Goal: Information Seeking & Learning: Learn about a topic

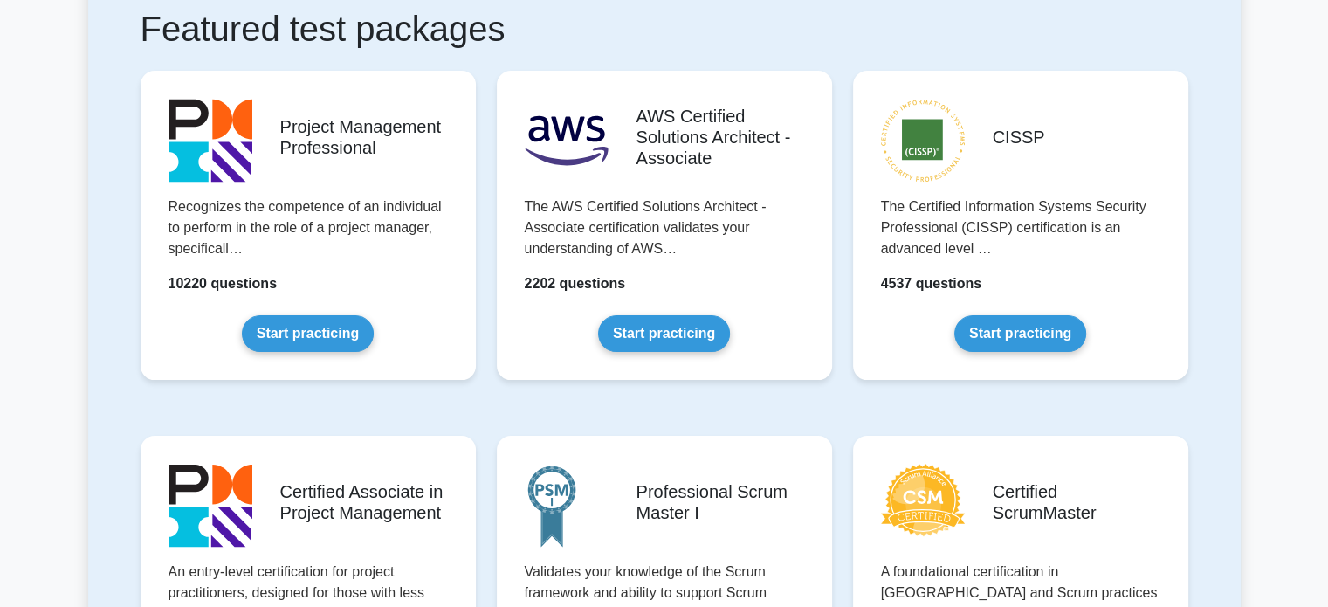
scroll to position [335, 0]
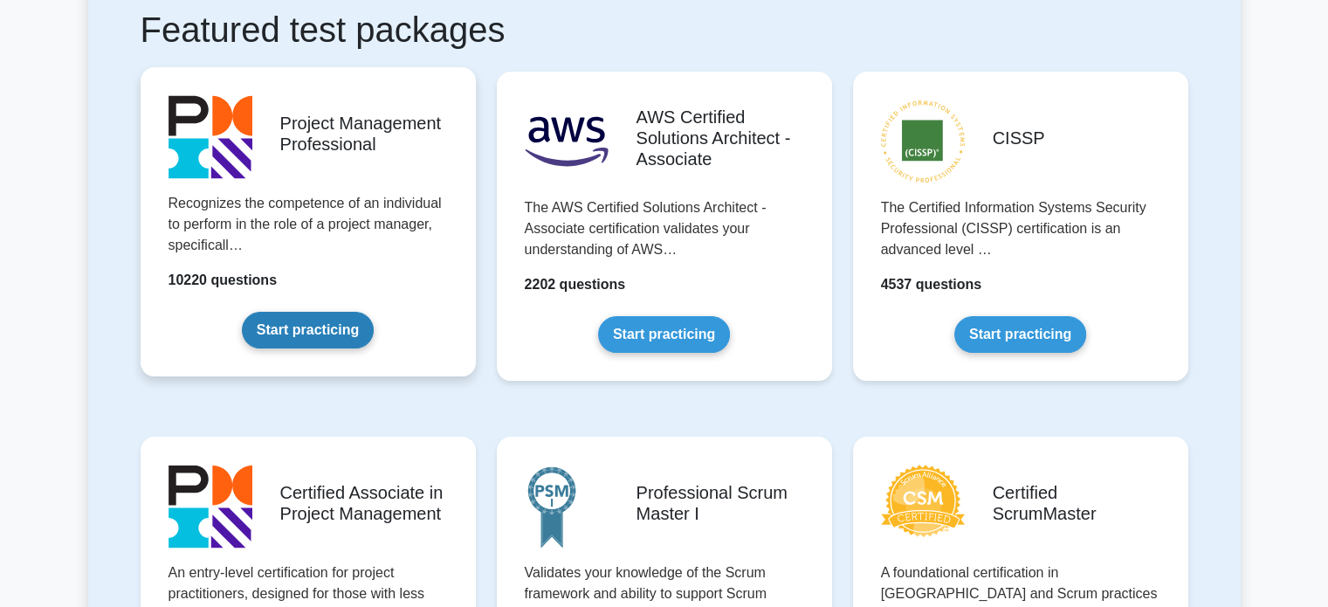
click at [341, 337] on link "Start practicing" at bounding box center [308, 330] width 132 height 37
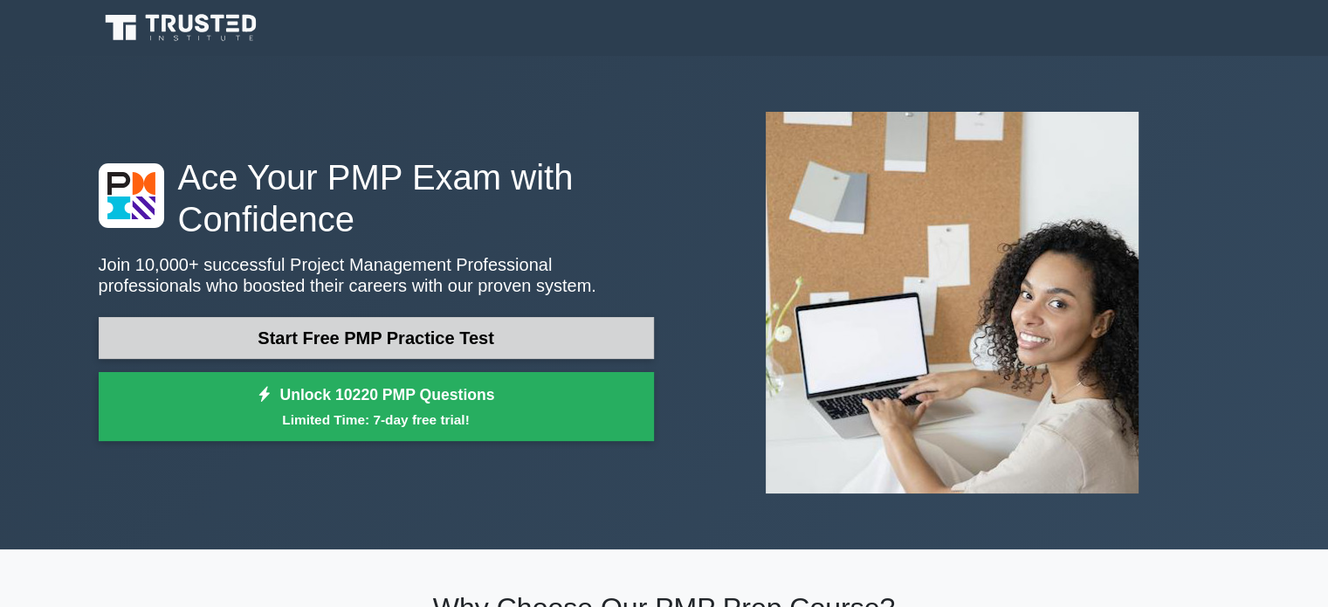
click at [525, 349] on link "Start Free PMP Practice Test" at bounding box center [376, 338] width 555 height 42
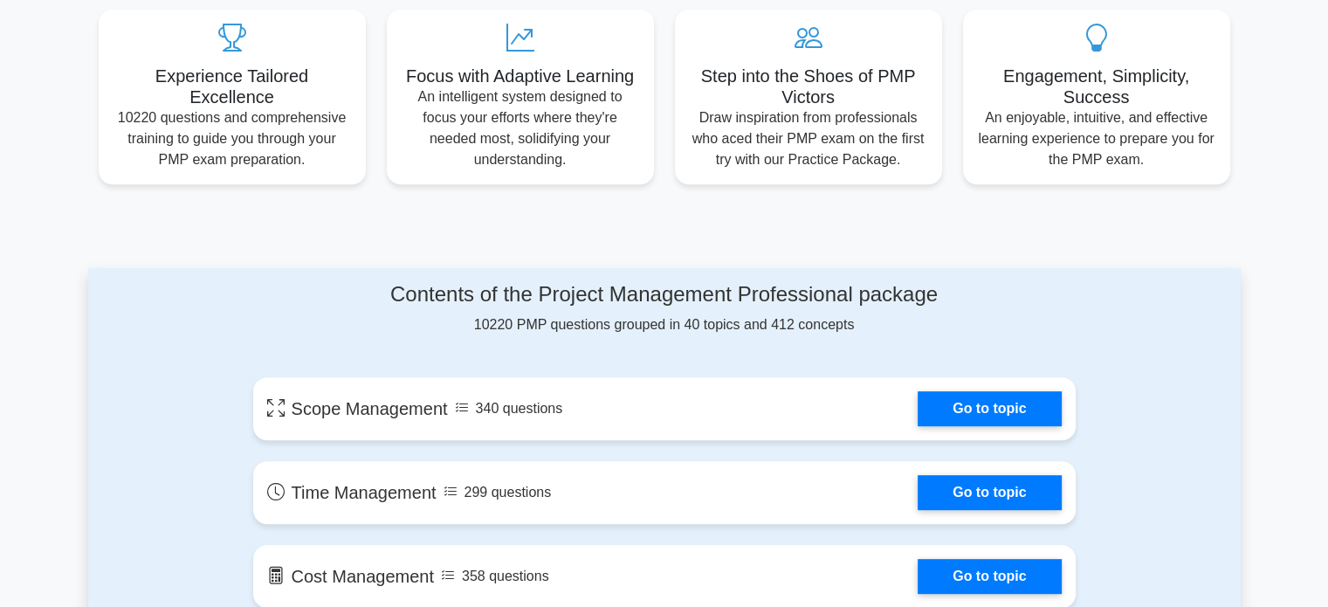
scroll to position [717, 0]
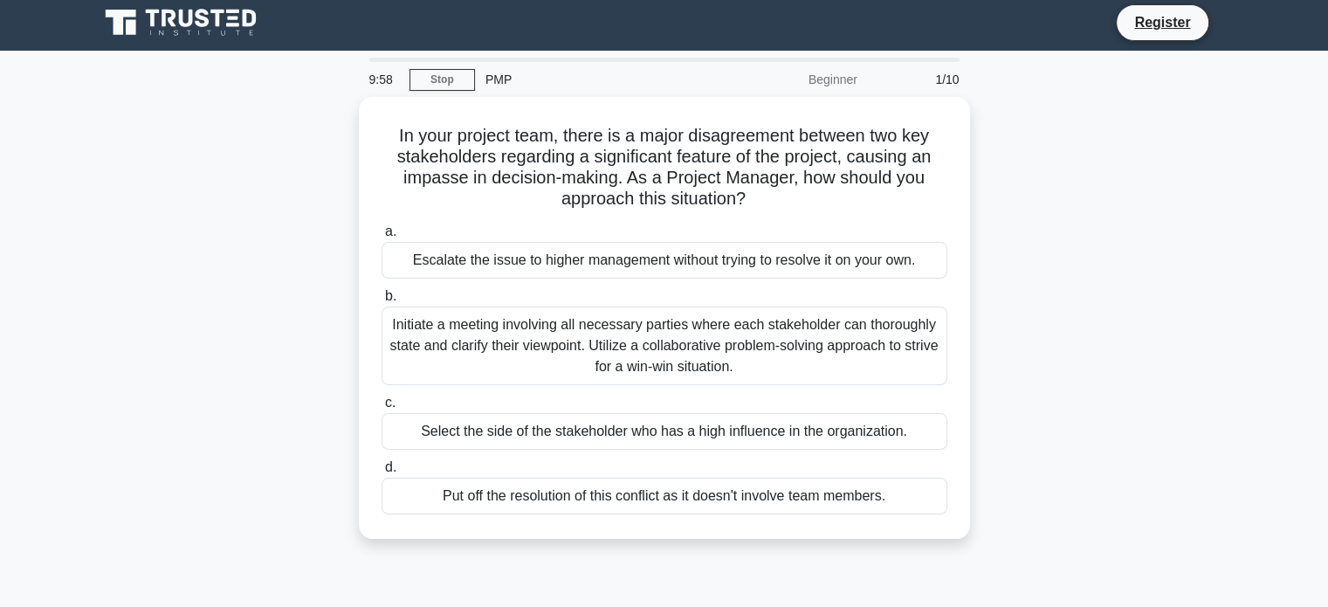
scroll to position [3, 0]
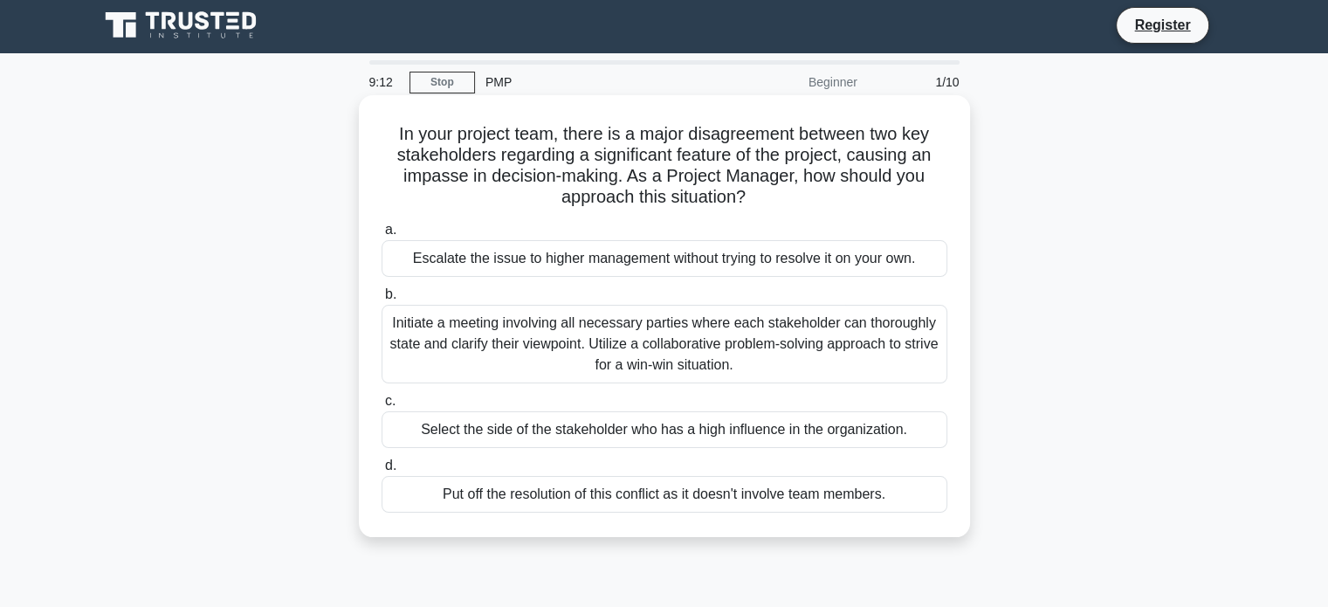
click at [568, 380] on div "Initiate a meeting involving all necessary parties where each stakeholder can t…" at bounding box center [665, 344] width 566 height 79
click at [382, 300] on input "b. Initiate a meeting involving all necessary parties where each stakeholder ca…" at bounding box center [382, 294] width 0 height 11
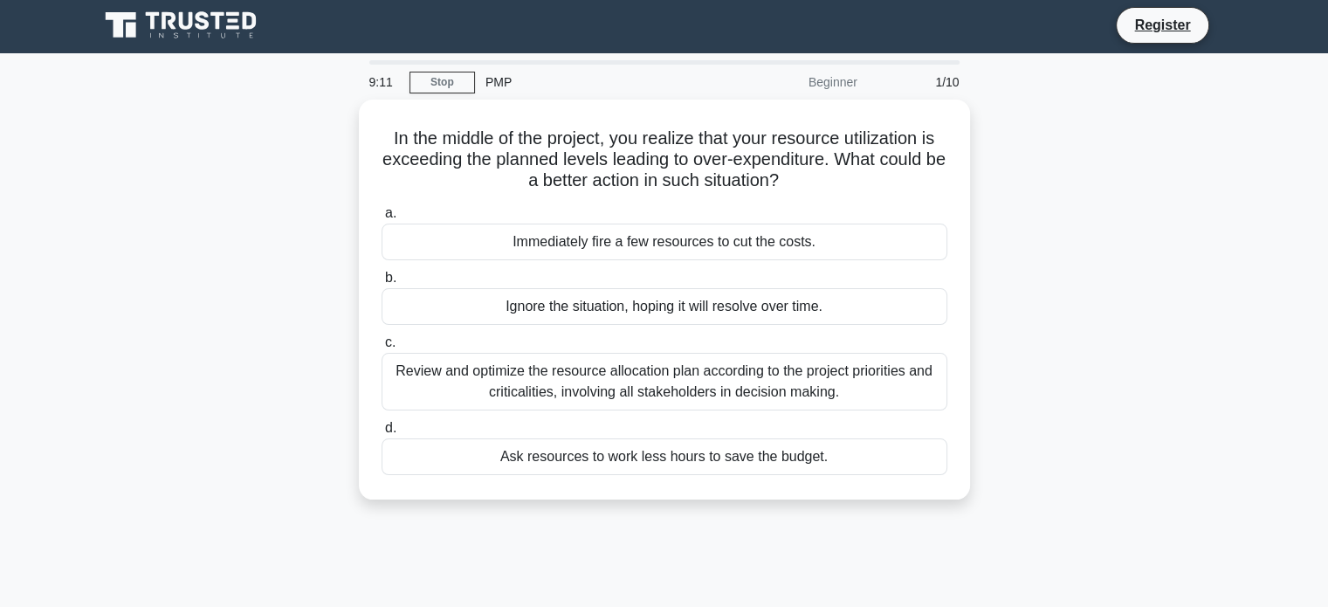
scroll to position [0, 0]
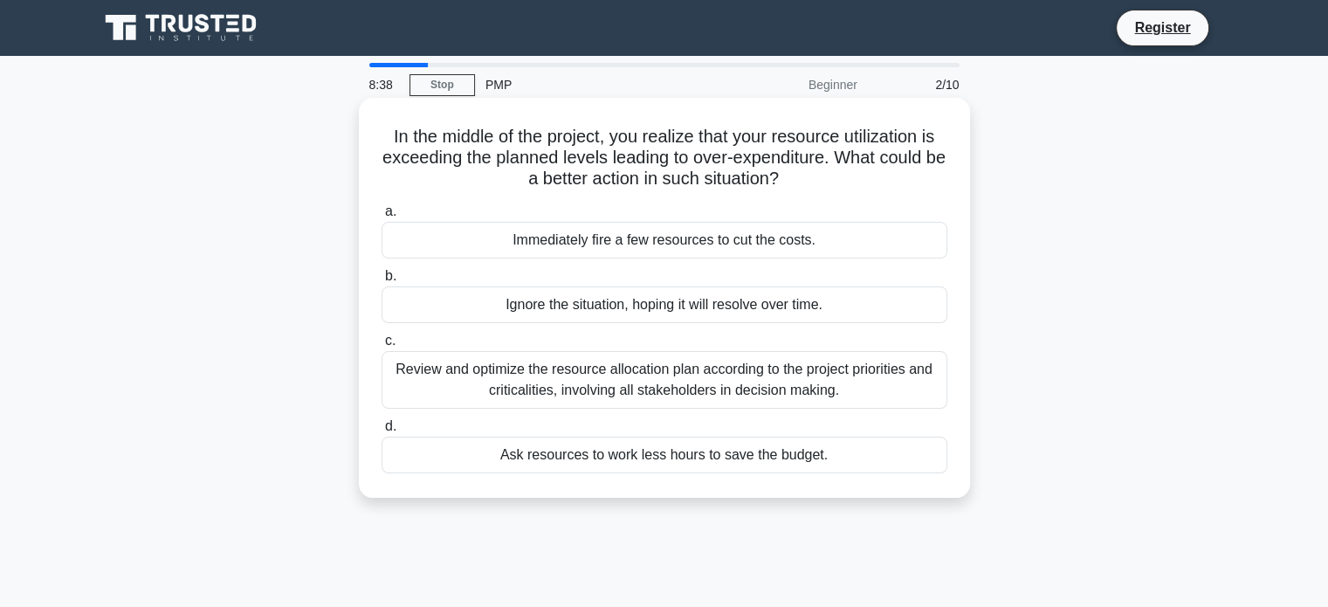
click at [492, 375] on div "Review and optimize the resource allocation plan according to the project prior…" at bounding box center [665, 380] width 566 height 58
click at [382, 347] on input "c. Review and optimize the resource allocation plan according to the project pr…" at bounding box center [382, 340] width 0 height 11
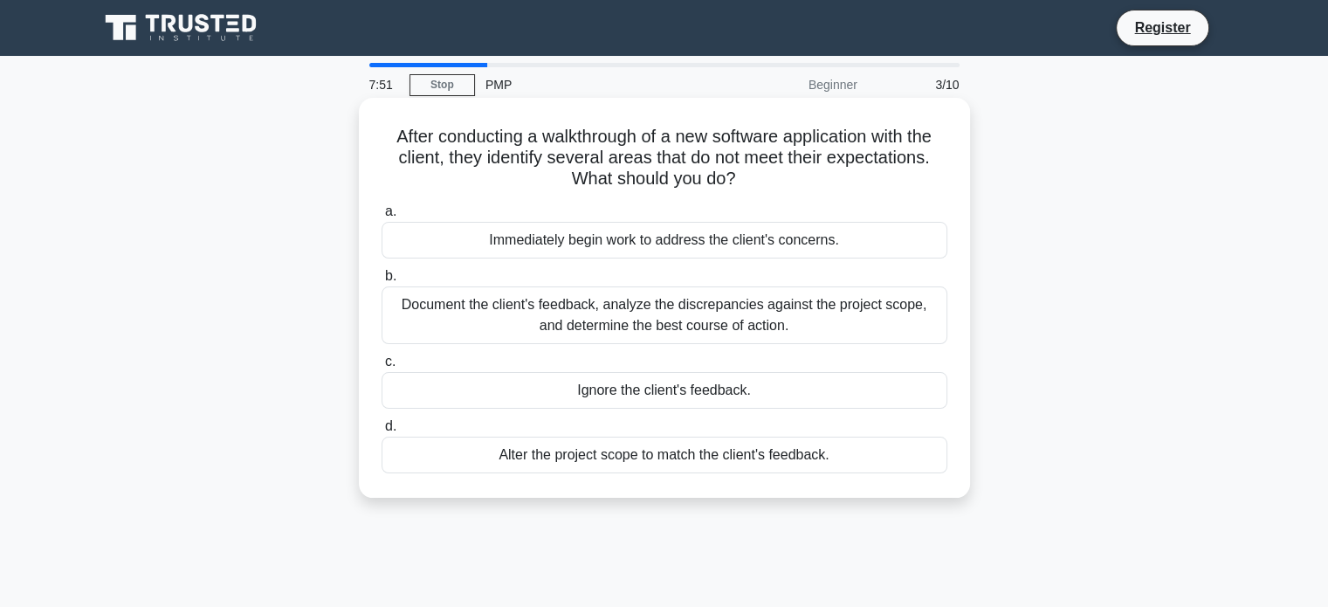
click at [416, 334] on div "Document the client's feedback, analyze the discrepancies against the project s…" at bounding box center [665, 315] width 566 height 58
click at [382, 282] on input "b. Document the client's feedback, analyze the discrepancies against the projec…" at bounding box center [382, 276] width 0 height 11
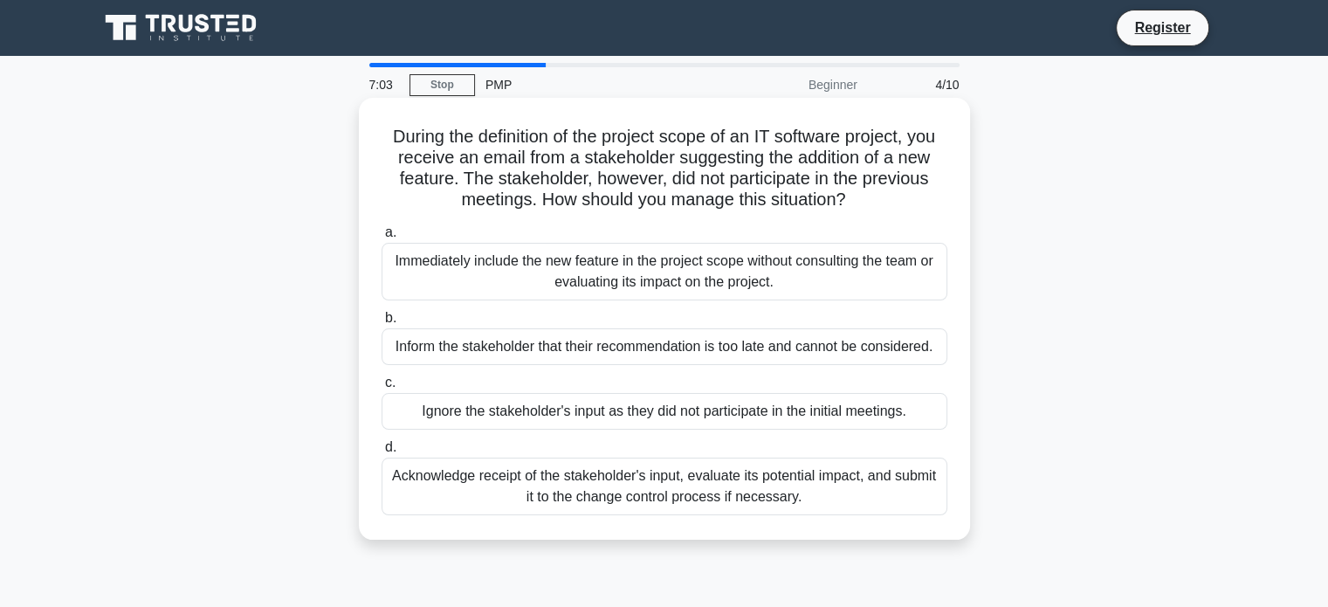
click at [510, 480] on div "Acknowledge receipt of the stakeholder's input, evaluate its potential impact, …" at bounding box center [665, 487] width 566 height 58
click at [382, 453] on input "d. Acknowledge receipt of the stakeholder's input, evaluate its potential impac…" at bounding box center [382, 447] width 0 height 11
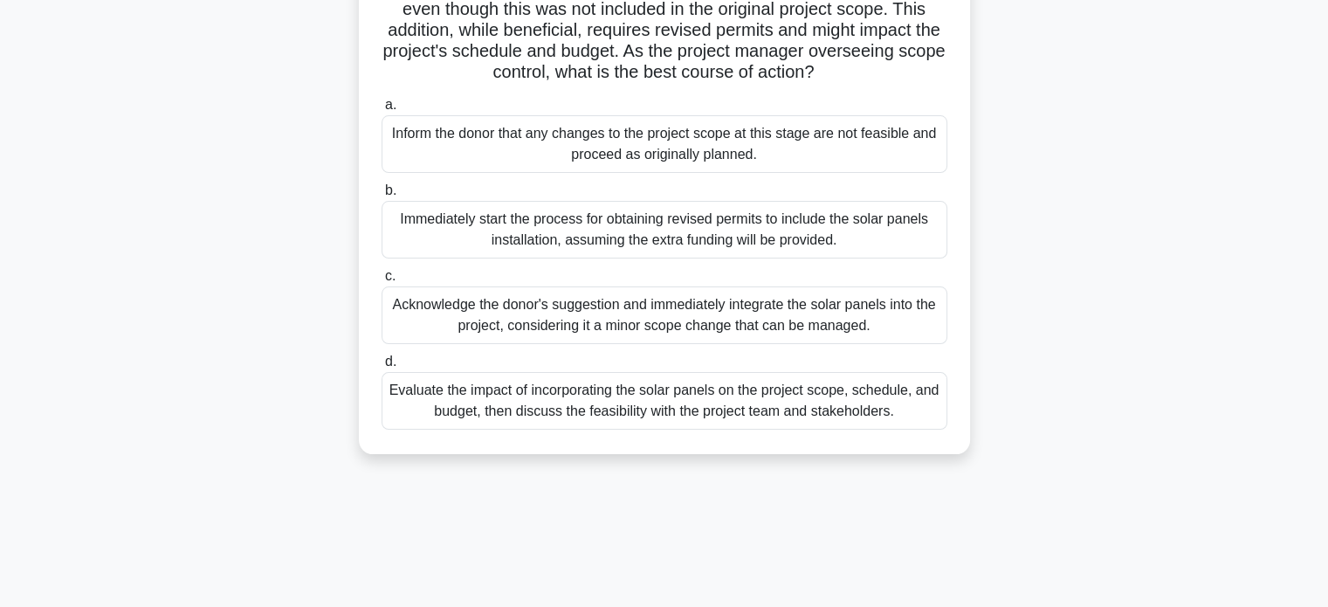
scroll to position [177, 0]
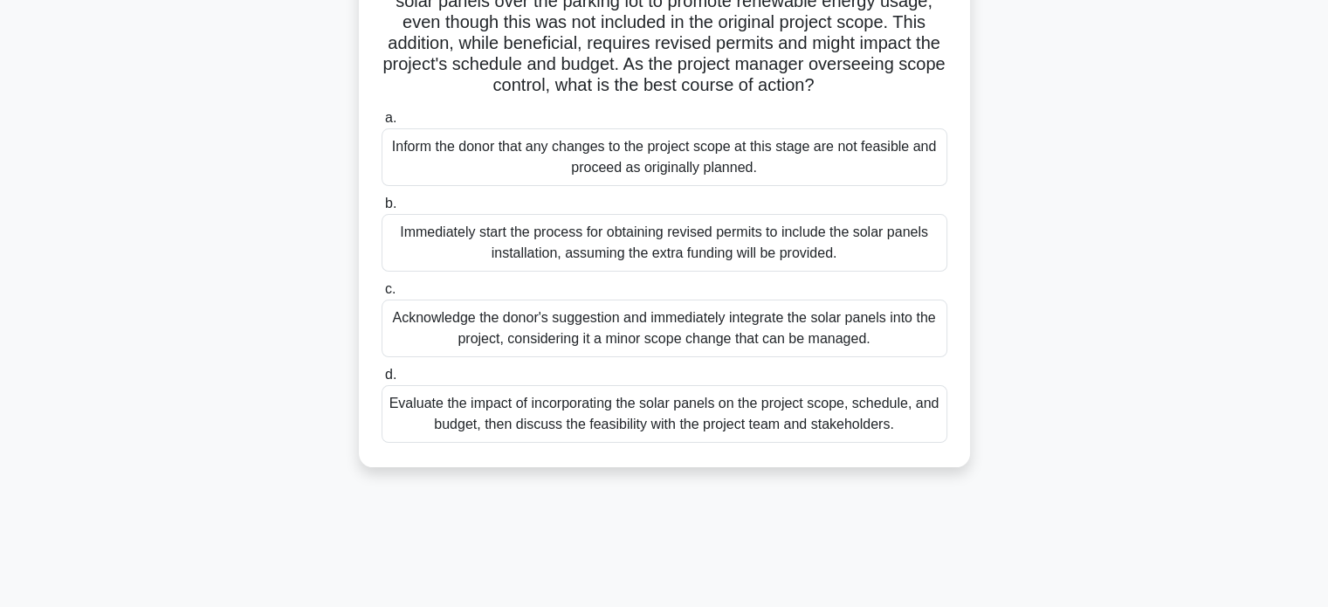
click at [437, 443] on div "Evaluate the impact of incorporating the solar panels on the project scope, sch…" at bounding box center [665, 414] width 566 height 58
click at [382, 381] on input "d. Evaluate the impact of incorporating the solar panels on the project scope, …" at bounding box center [382, 374] width 0 height 11
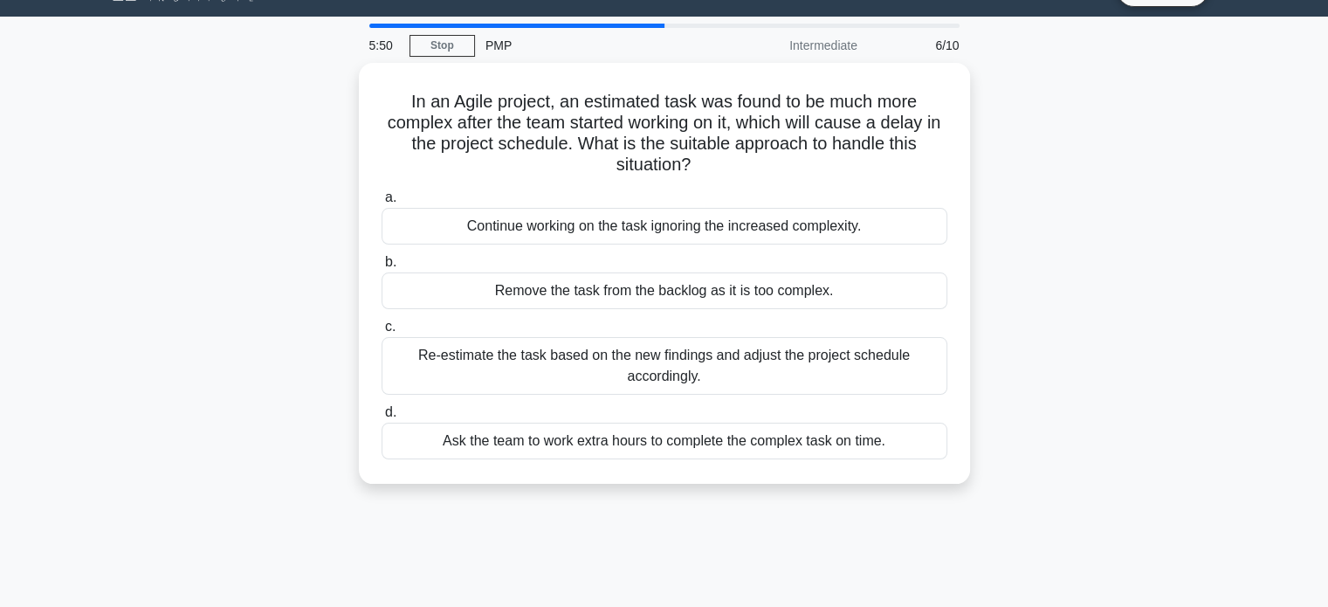
scroll to position [0, 0]
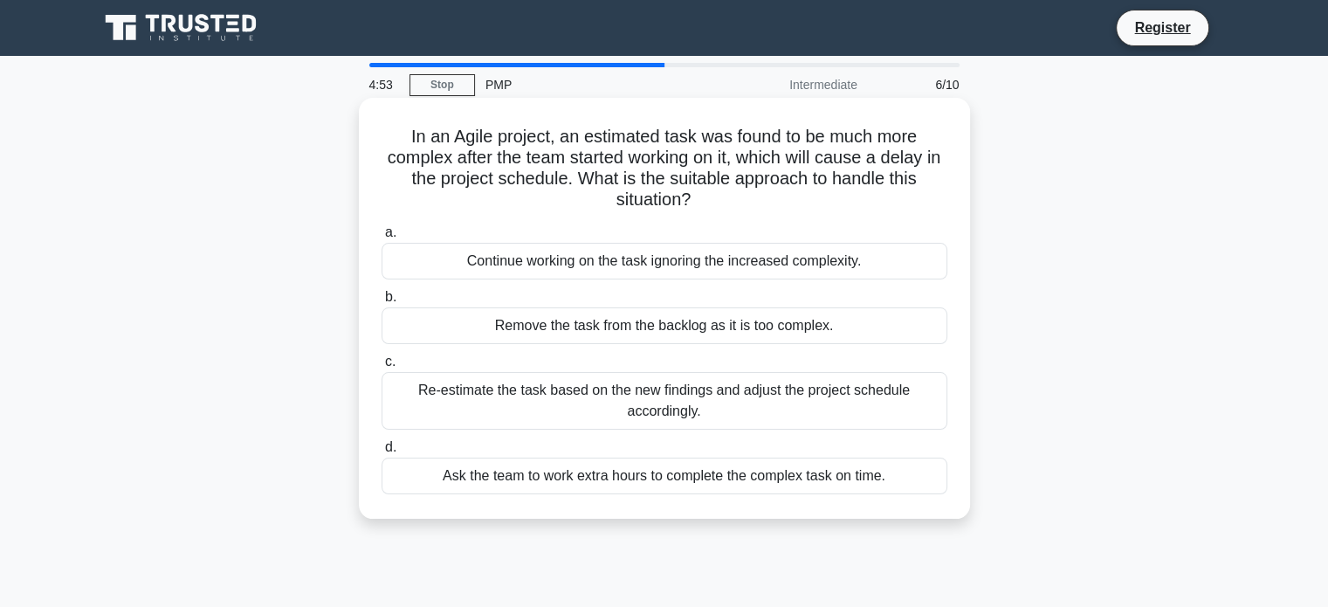
click at [555, 411] on div "Re-estimate the task based on the new findings and adjust the project schedule …" at bounding box center [665, 401] width 566 height 58
click at [382, 368] on input "c. Re-estimate the task based on the new findings and adjust the project schedu…" at bounding box center [382, 361] width 0 height 11
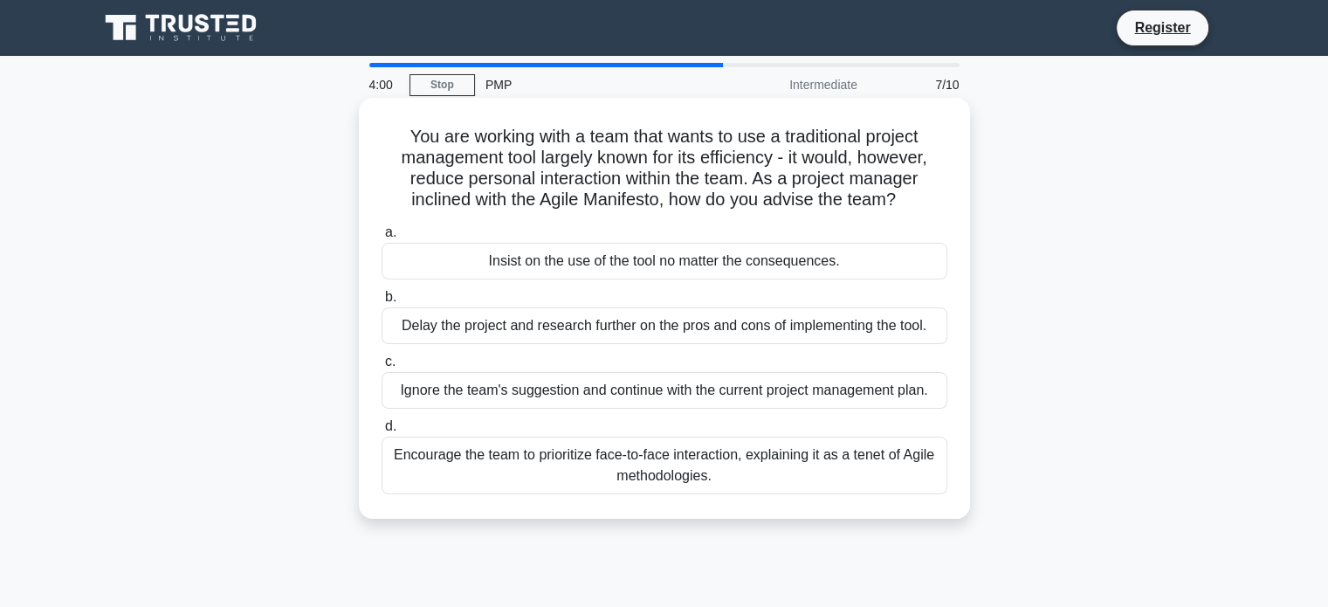
click at [568, 474] on div "Encourage the team to prioritize face-to-face interaction, explaining it as a t…" at bounding box center [665, 466] width 566 height 58
click at [382, 432] on input "d. Encourage the team to prioritize face-to-face interaction, explaining it as …" at bounding box center [382, 426] width 0 height 11
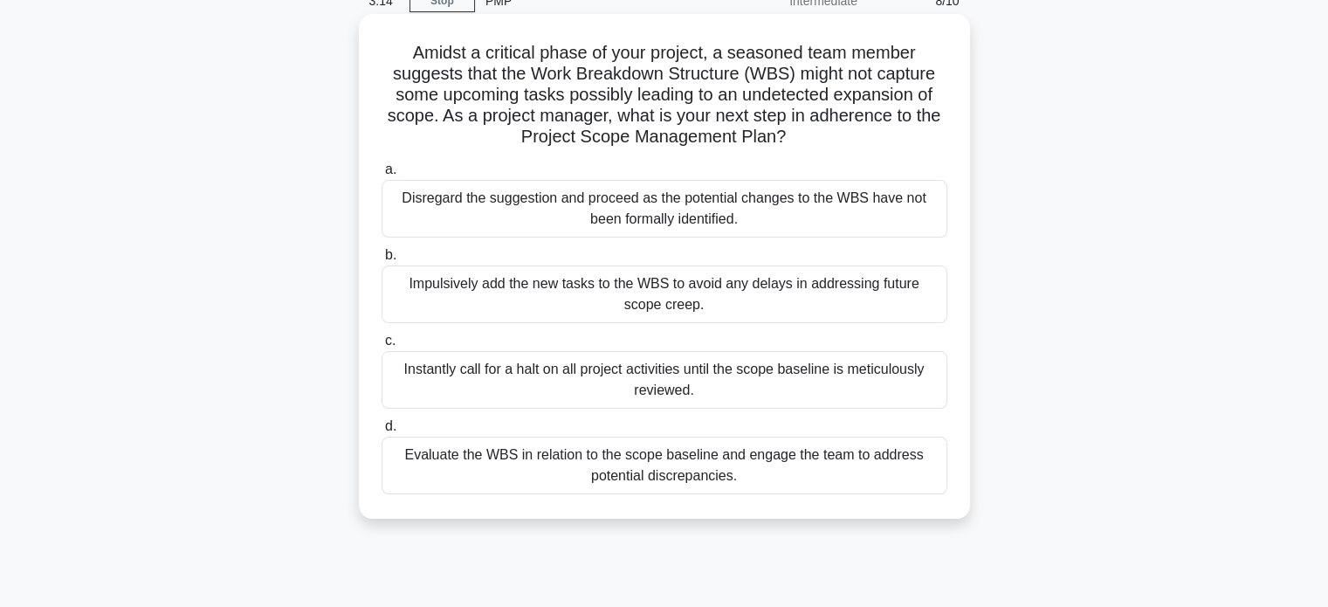
scroll to position [88, 0]
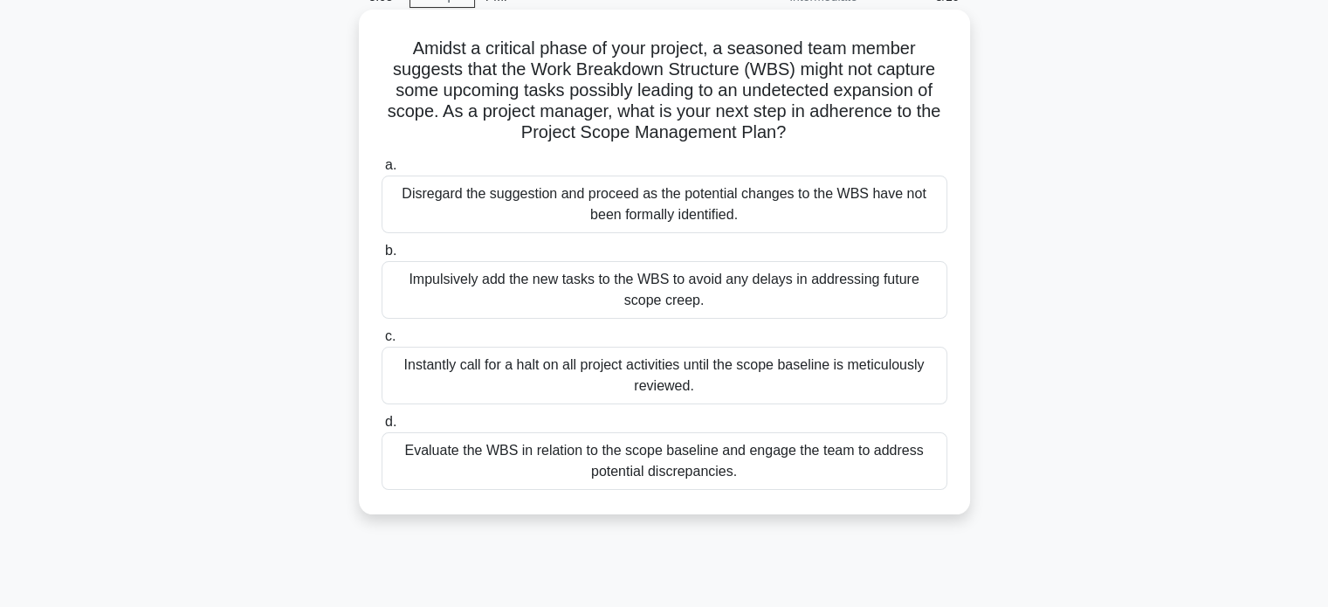
click at [486, 481] on div "Evaluate the WBS in relation to the scope baseline and engage the team to addre…" at bounding box center [665, 461] width 566 height 58
click at [382, 428] on input "d. Evaluate the WBS in relation to the scope baseline and engage the team to ad…" at bounding box center [382, 422] width 0 height 11
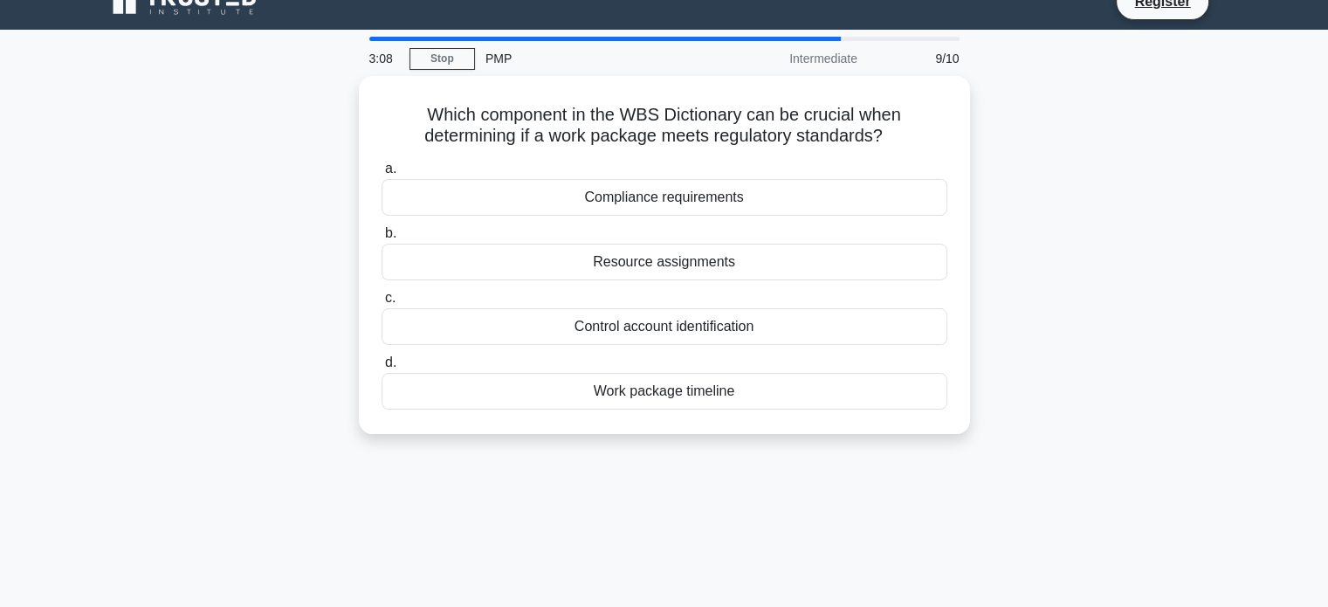
scroll to position [0, 0]
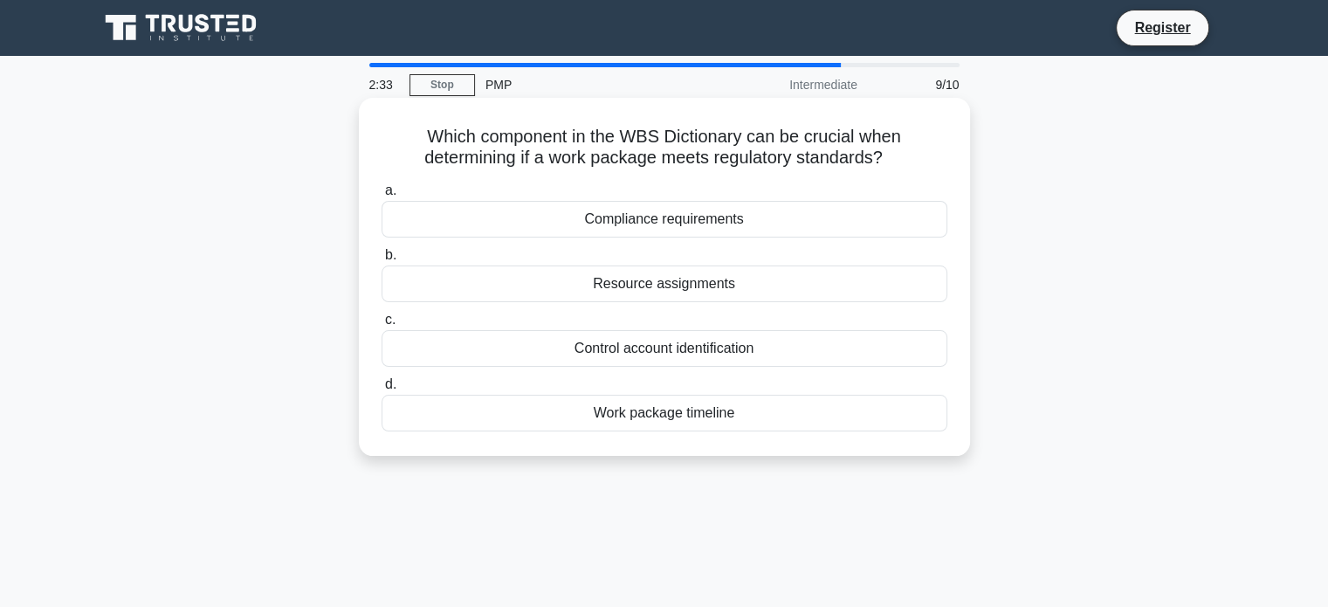
click at [705, 407] on div "Work package timeline" at bounding box center [665, 413] width 566 height 37
click at [382, 390] on input "d. Work package timeline" at bounding box center [382, 384] width 0 height 11
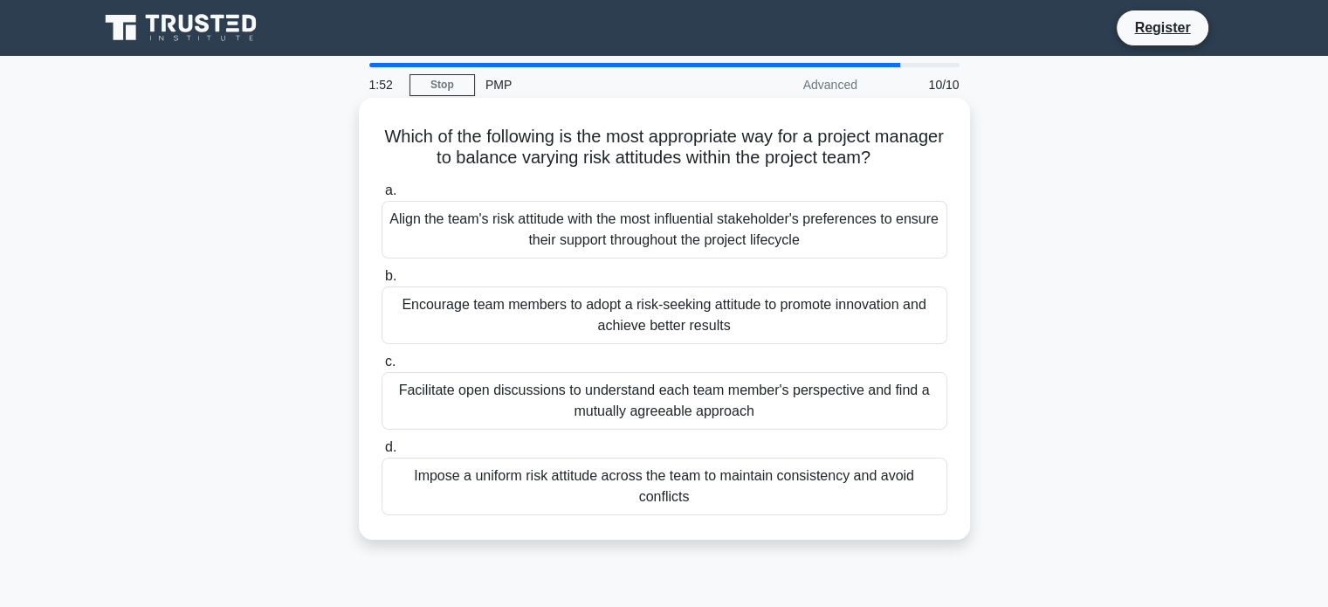
click at [554, 421] on div "Facilitate open discussions to understand each team member's perspective and fi…" at bounding box center [665, 401] width 566 height 58
click at [382, 368] on input "c. Facilitate open discussions to understand each team member's perspective and…" at bounding box center [382, 361] width 0 height 11
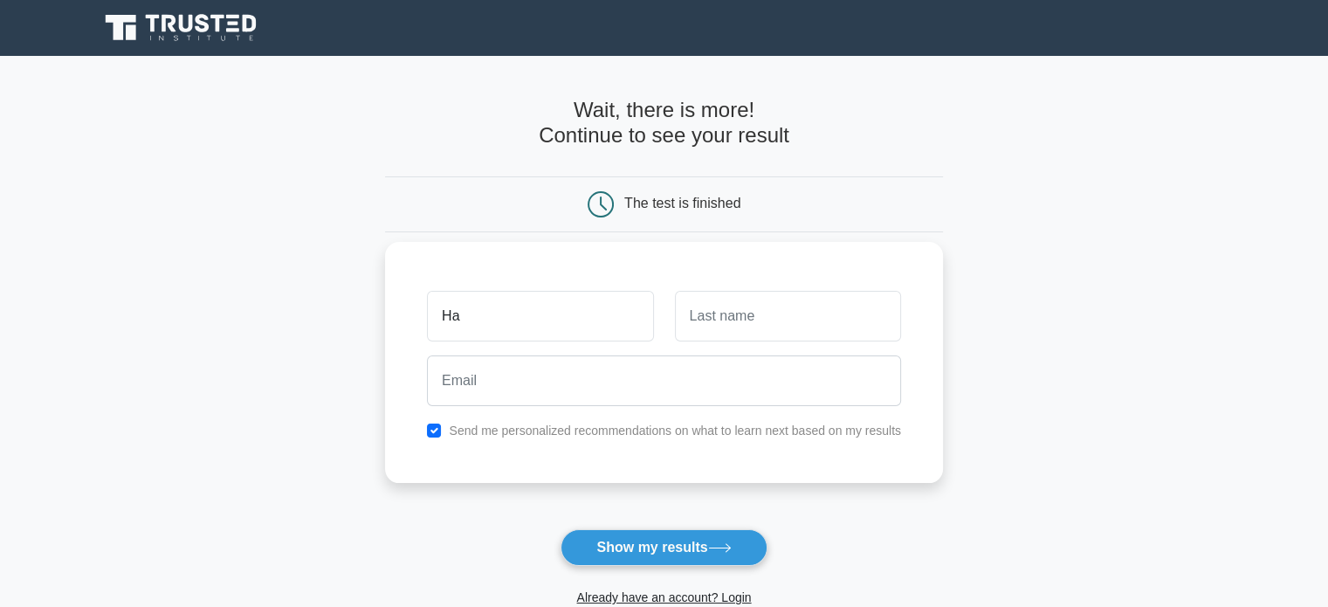
type input "Hashini"
click at [730, 325] on input "text" at bounding box center [788, 316] width 226 height 51
type input "Sigera"
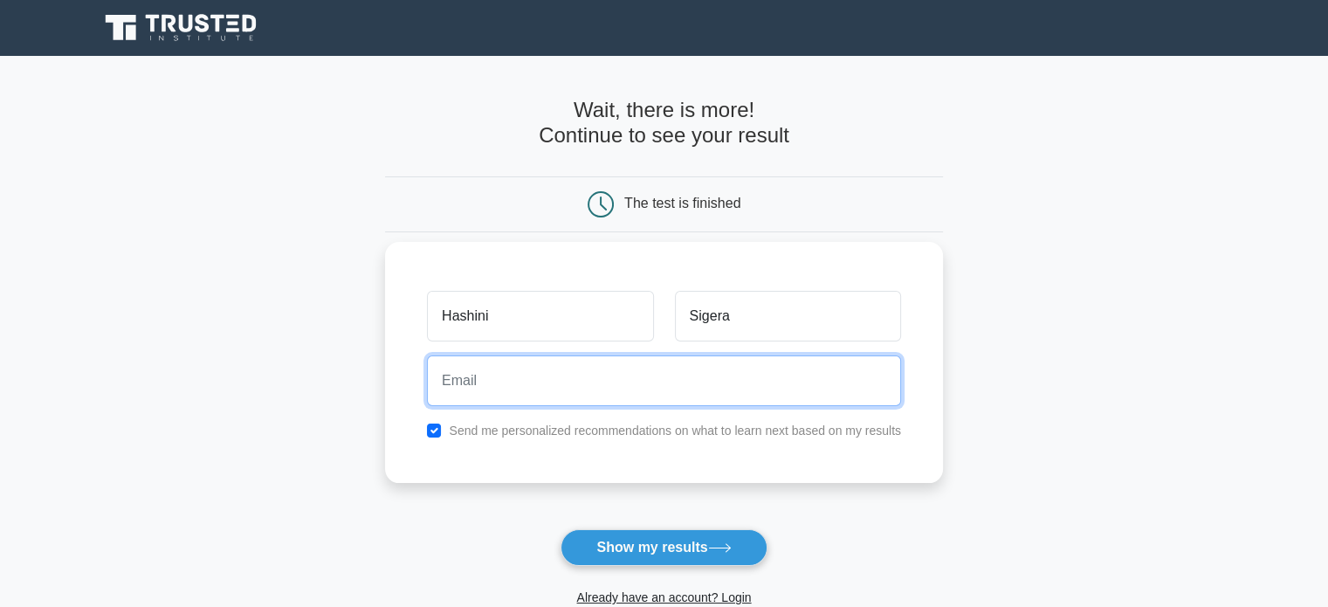
click at [726, 385] on input "email" at bounding box center [664, 380] width 474 height 51
type input "hashinisigera@gmail.com"
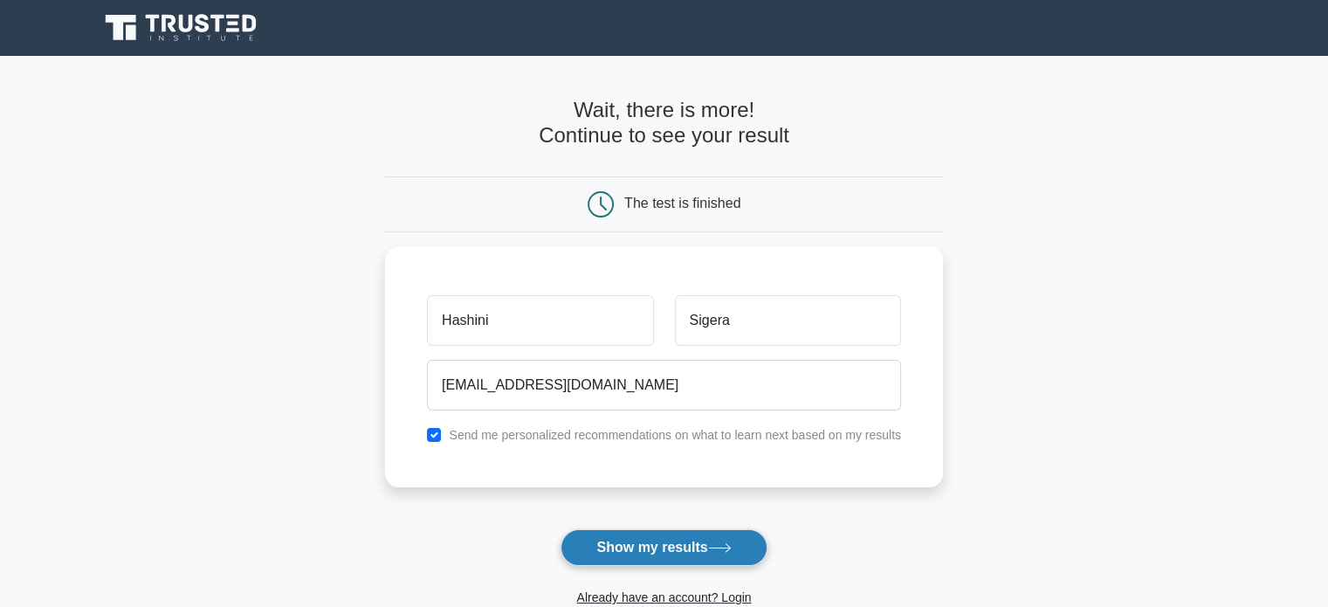
click at [713, 543] on icon at bounding box center [720, 548] width 24 height 10
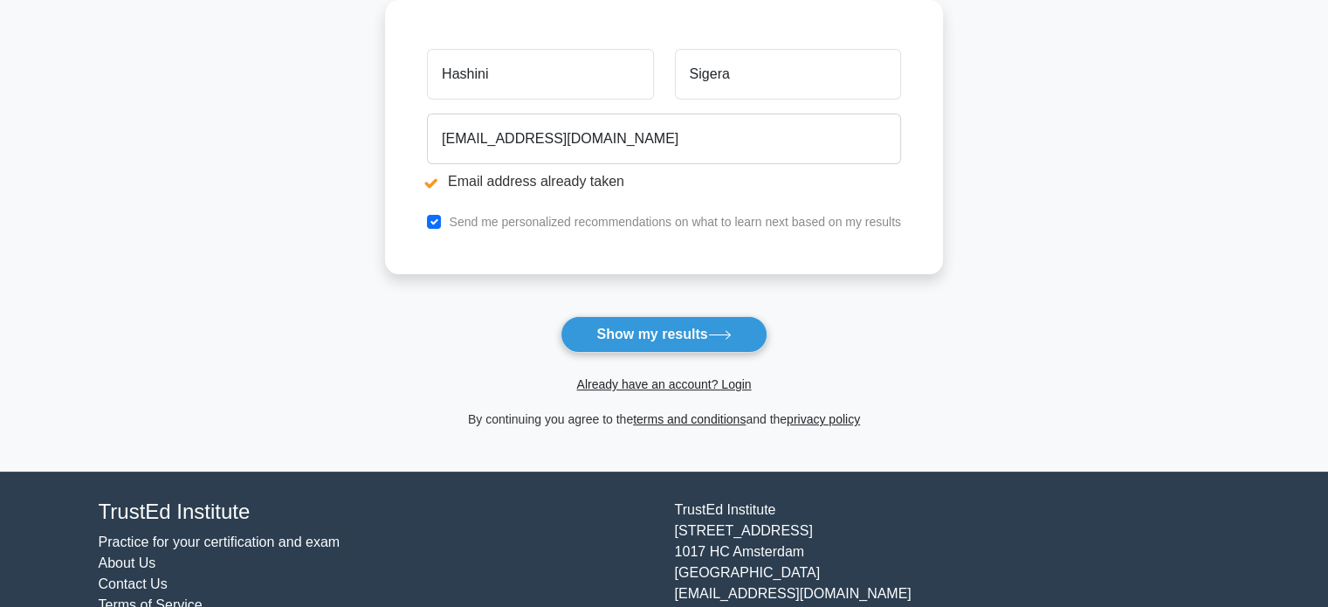
scroll to position [310, 0]
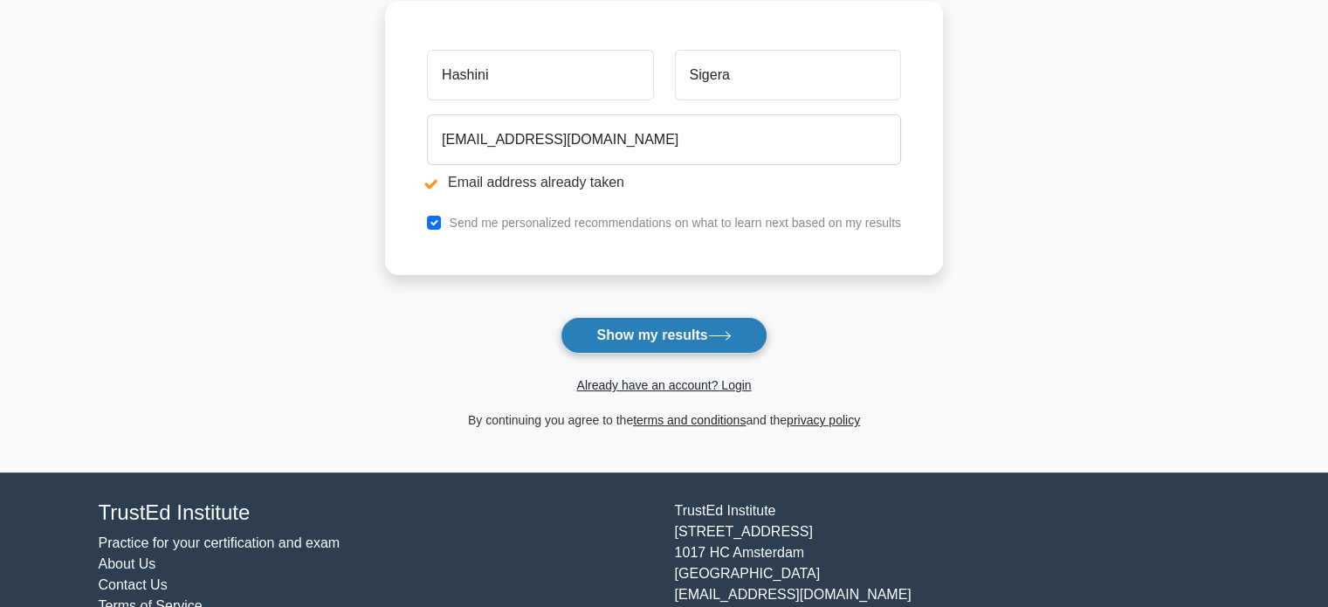
click at [703, 331] on button "Show my results" at bounding box center [664, 335] width 206 height 37
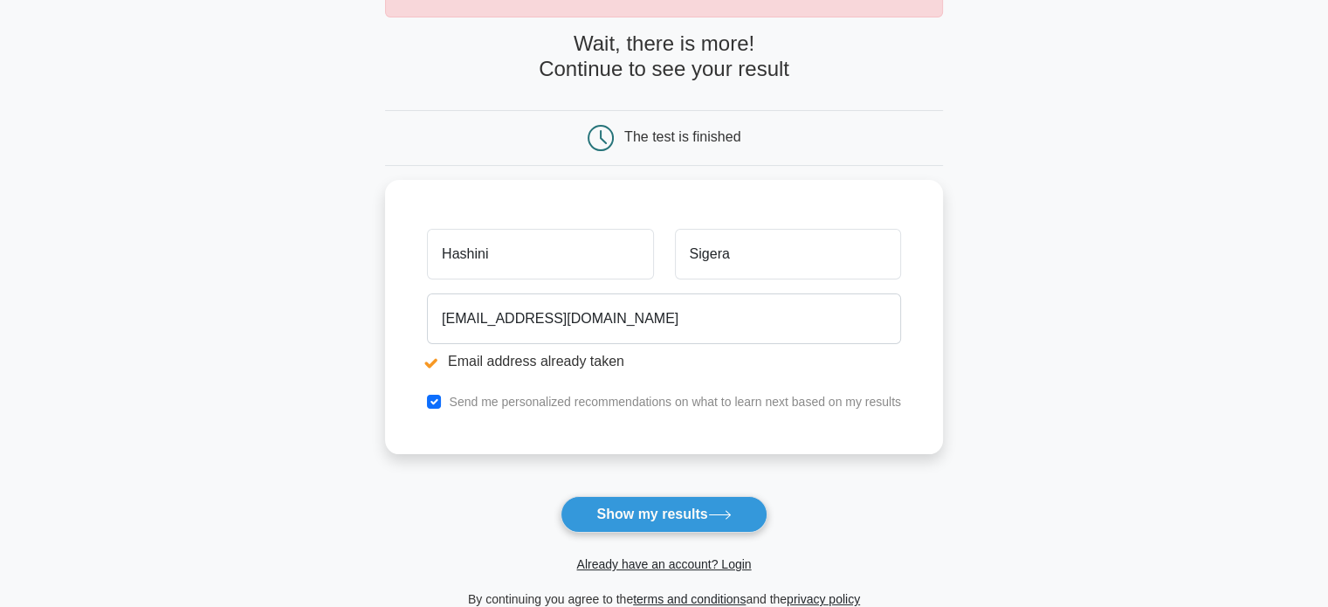
scroll to position [145, 0]
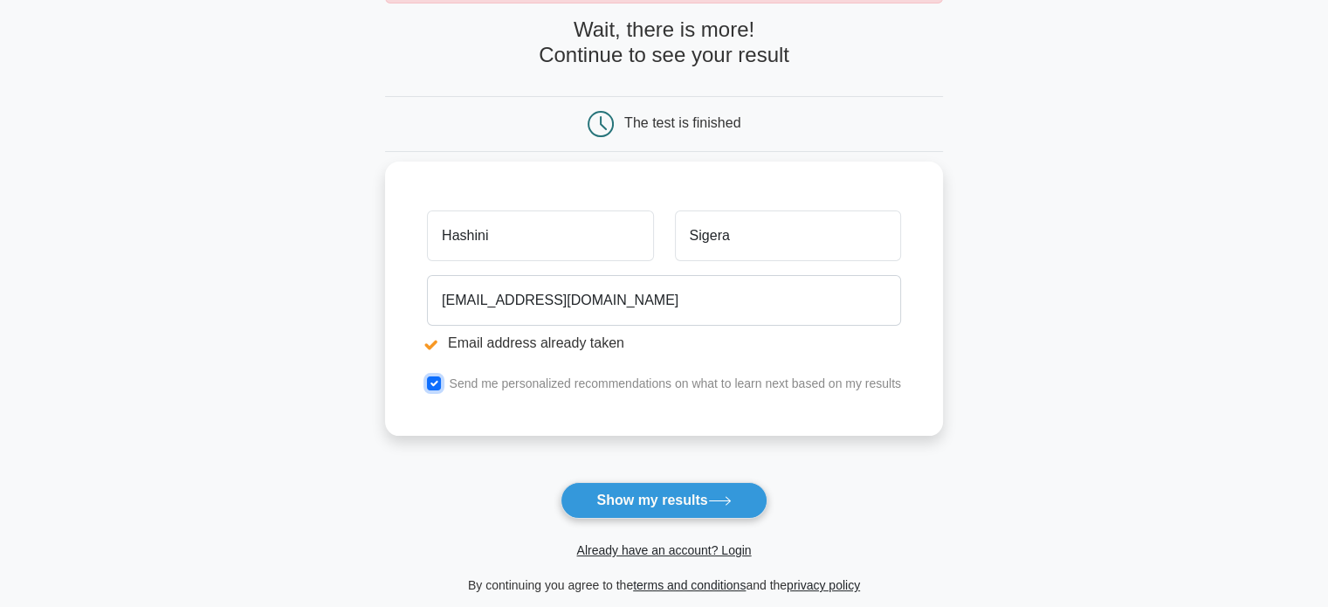
click at [432, 382] on input "checkbox" at bounding box center [434, 383] width 14 height 14
checkbox input "false"
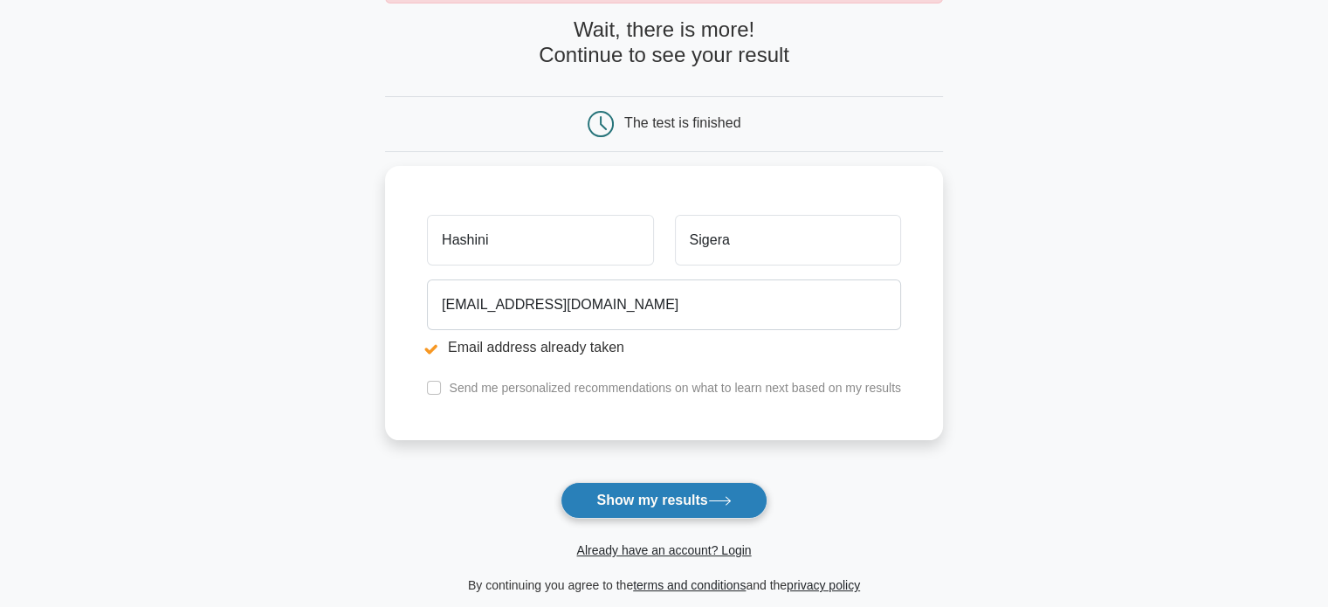
click at [645, 495] on button "Show my results" at bounding box center [664, 500] width 206 height 37
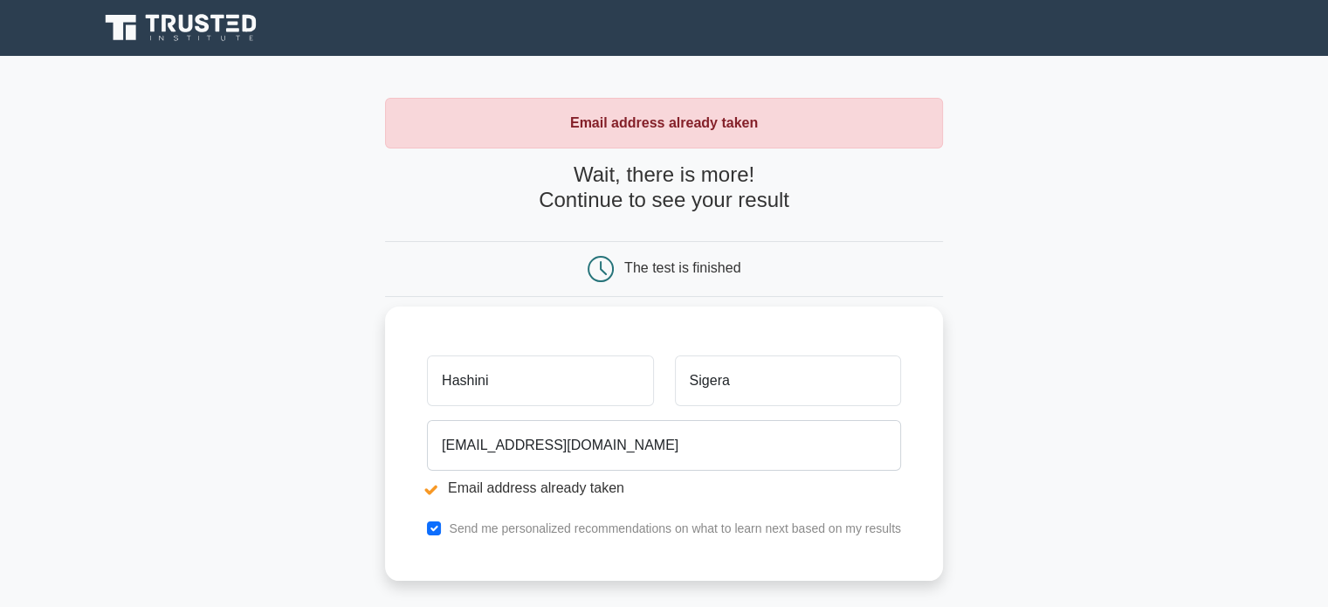
scroll to position [367, 0]
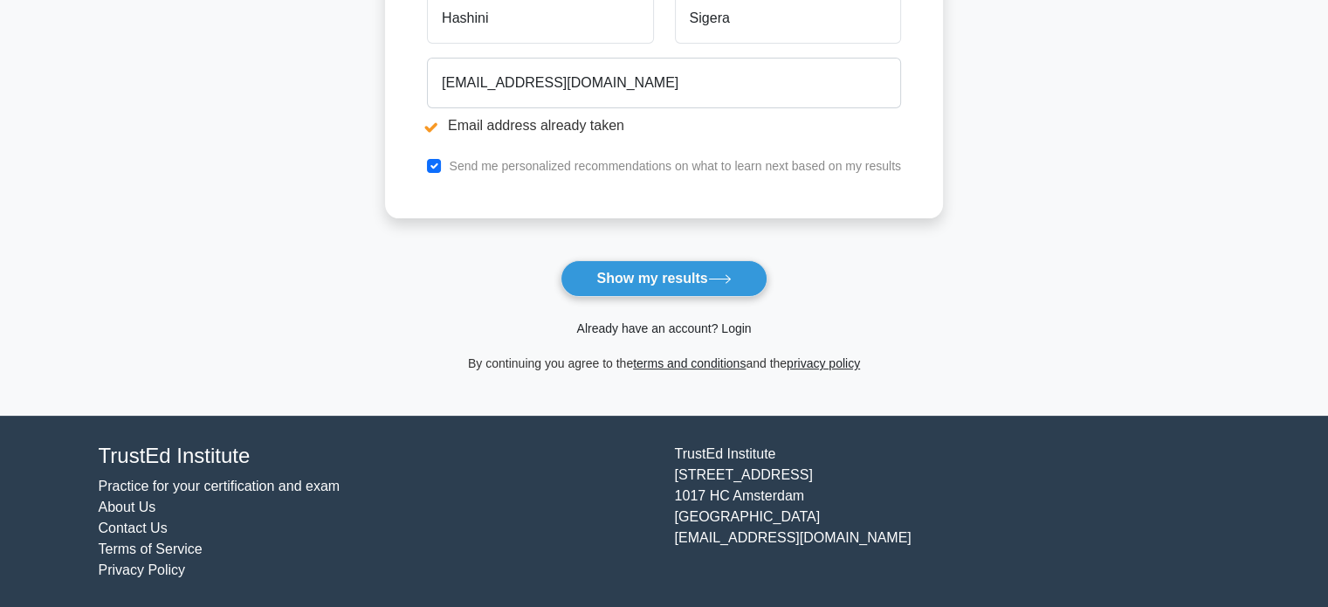
click at [654, 321] on link "Already have an account? Login" at bounding box center [663, 328] width 175 height 14
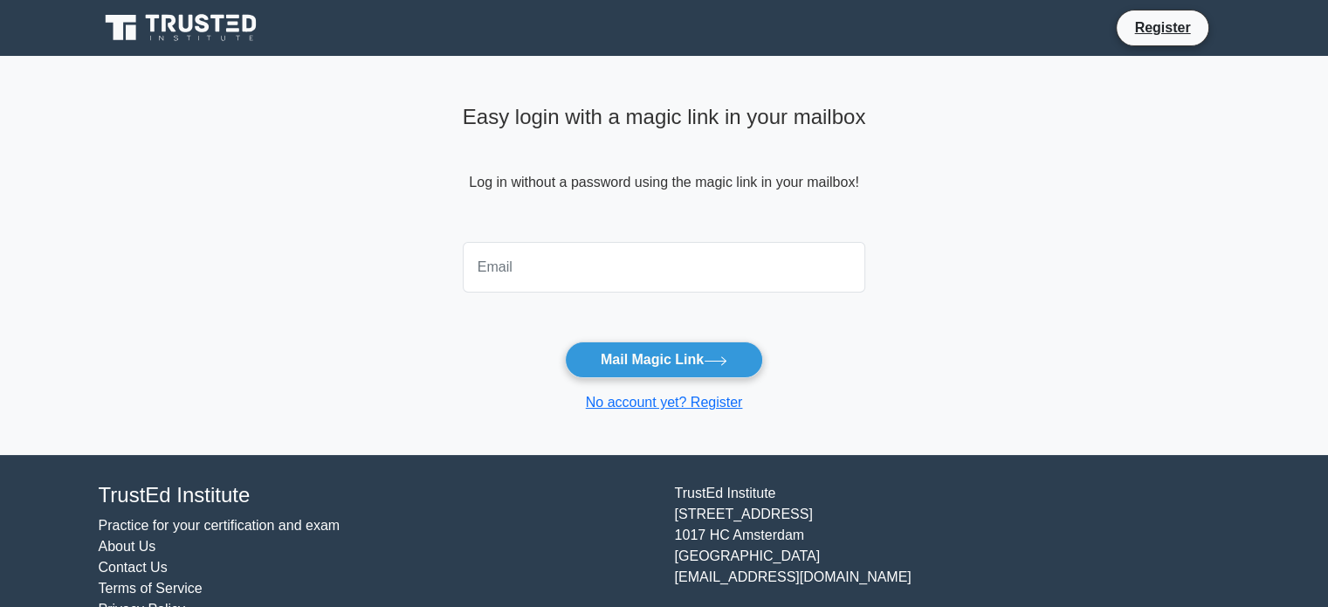
click at [497, 268] on input "email" at bounding box center [664, 267] width 403 height 51
type input "hashinisigera@gmail.com"
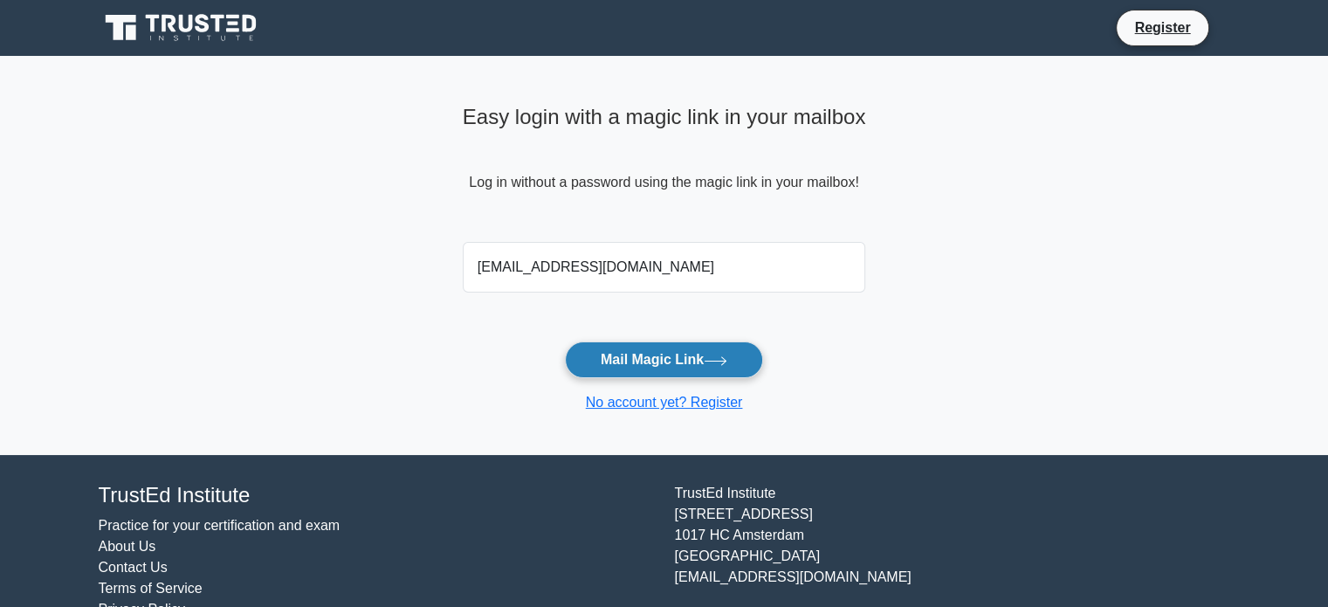
click at [656, 348] on button "Mail Magic Link" at bounding box center [664, 359] width 198 height 37
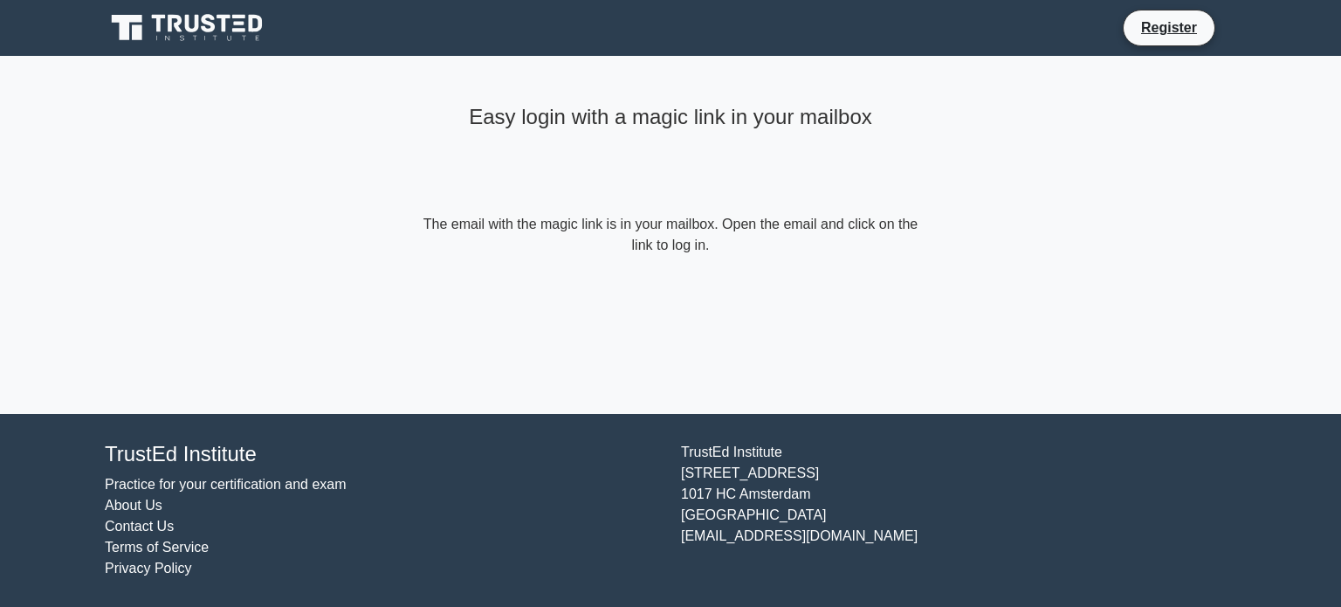
click at [175, 39] on icon at bounding box center [189, 27] width 168 height 33
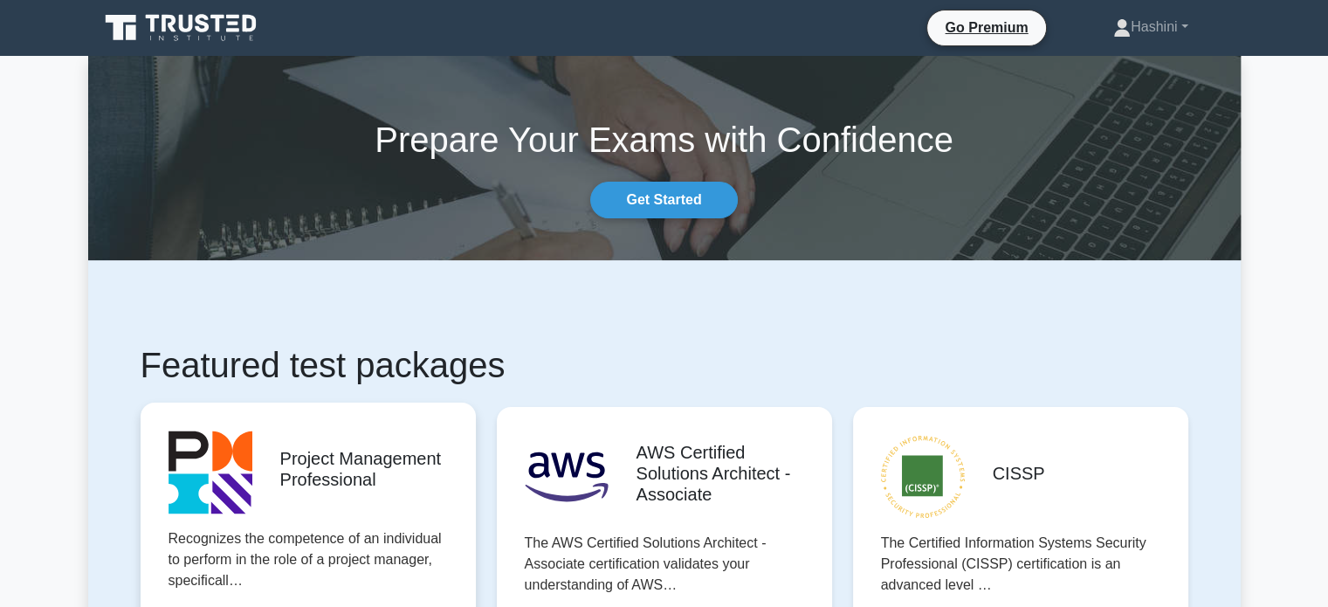
scroll to position [3, 0]
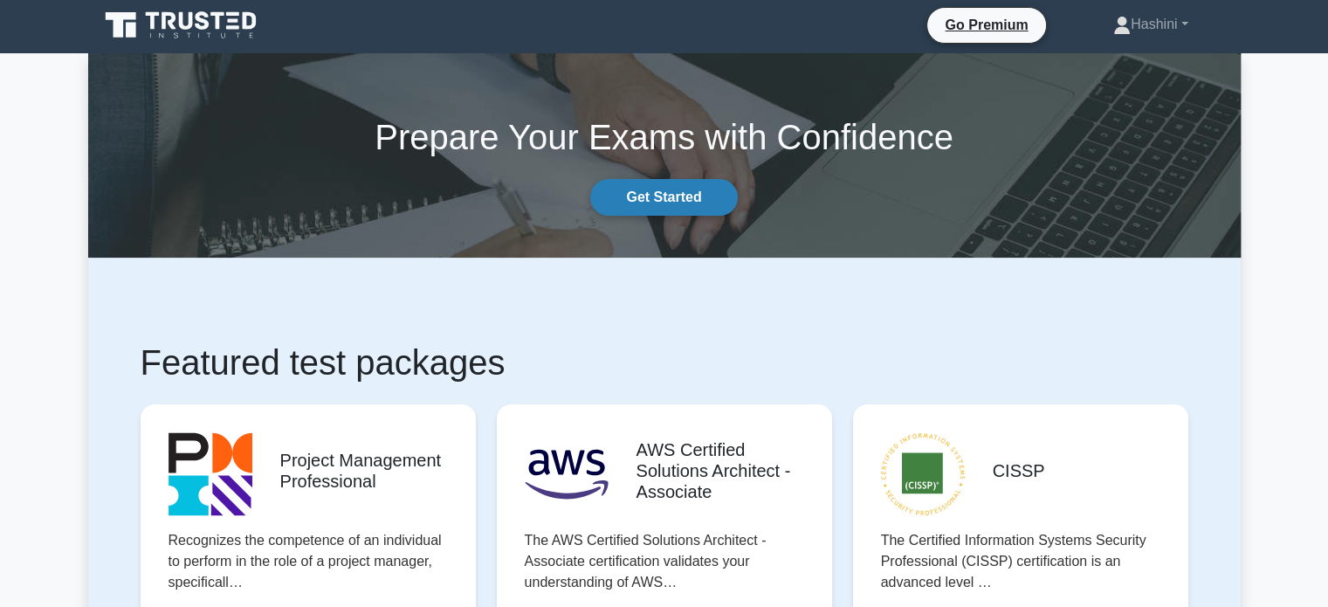
click at [633, 202] on link "Get Started" at bounding box center [663, 197] width 147 height 37
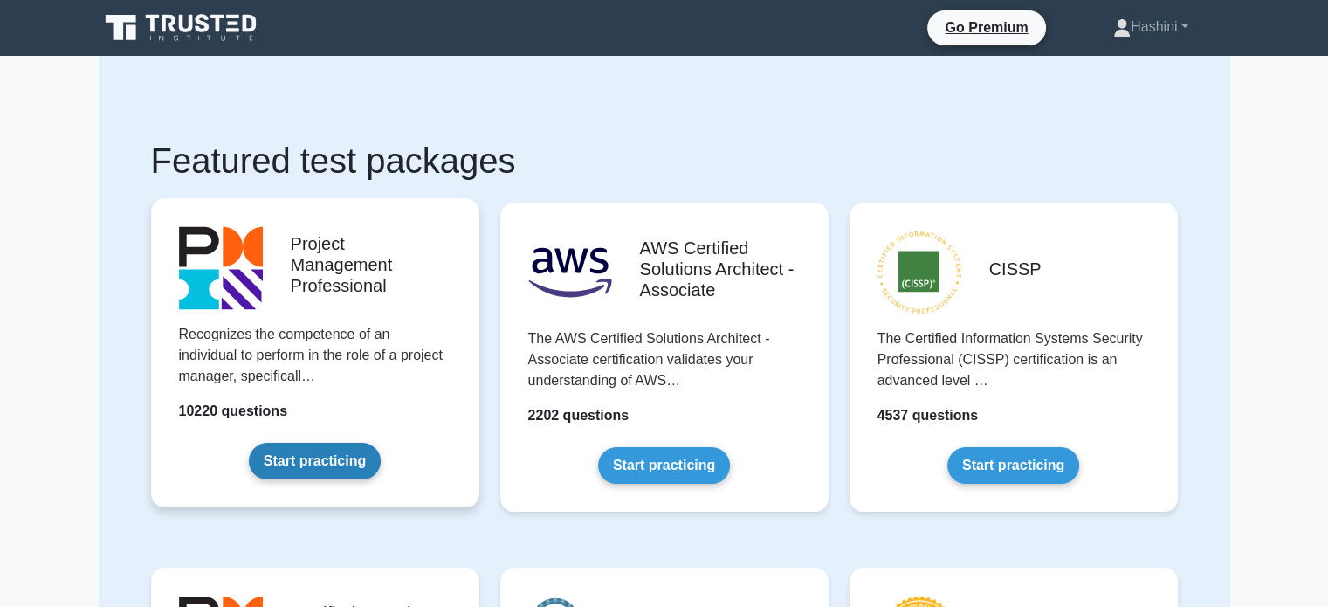
click at [361, 451] on link "Start practicing" at bounding box center [315, 461] width 132 height 37
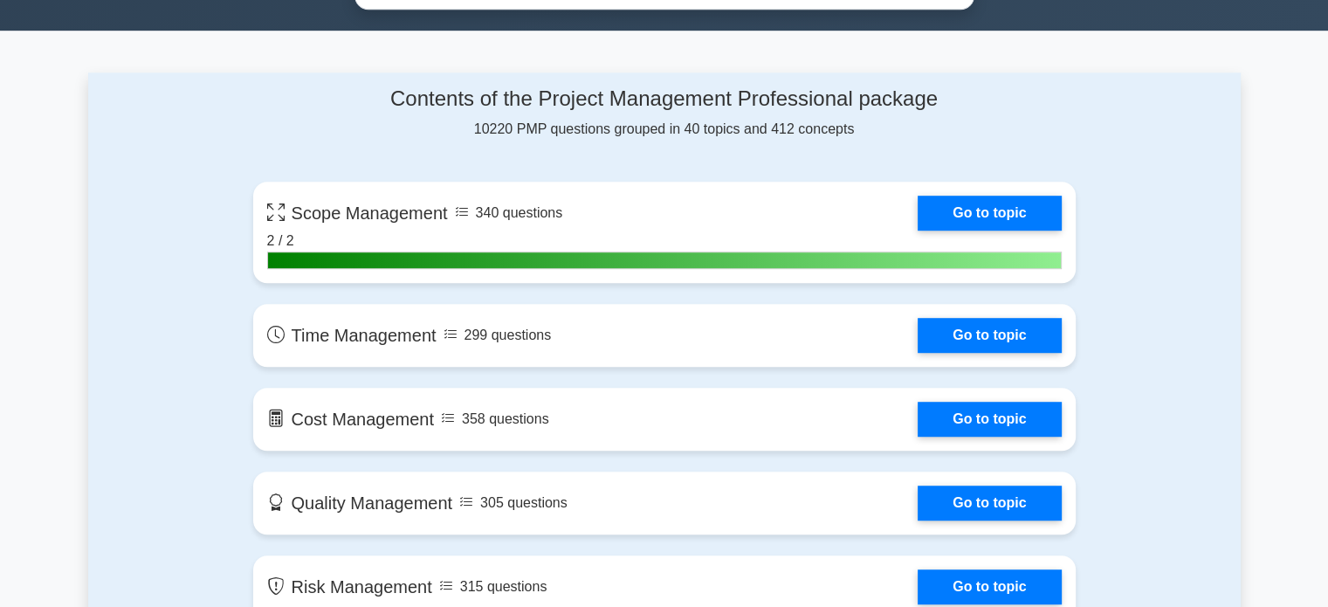
scroll to position [1099, 0]
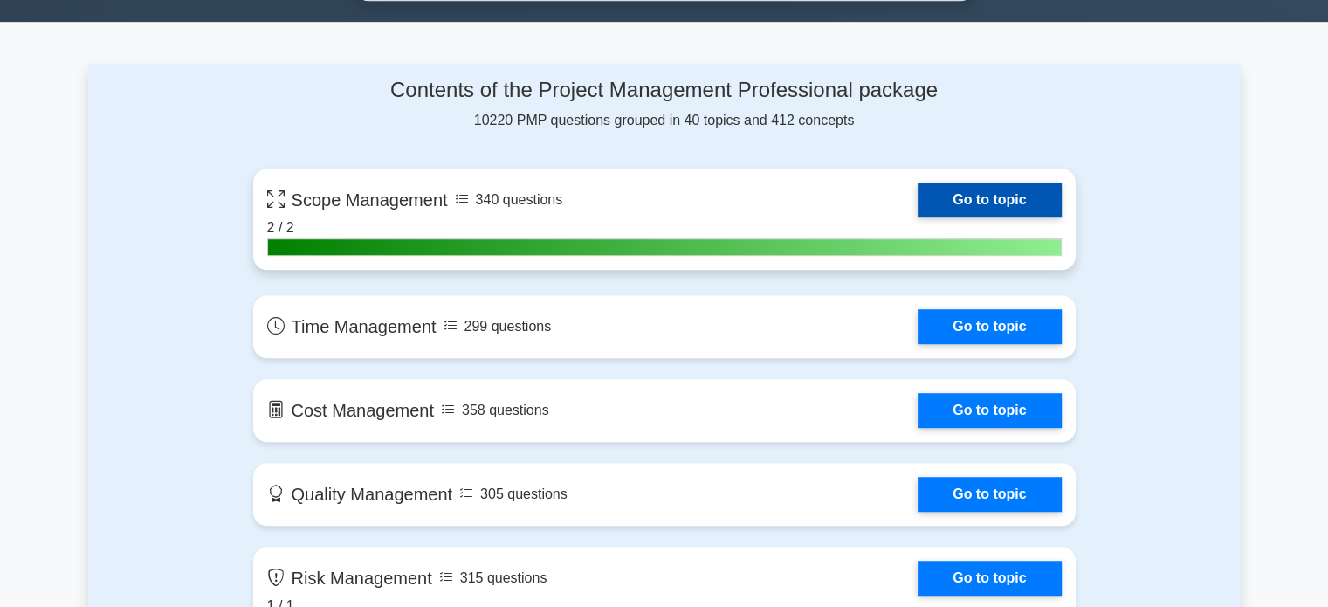
click at [918, 211] on link "Go to topic" at bounding box center [989, 200] width 143 height 35
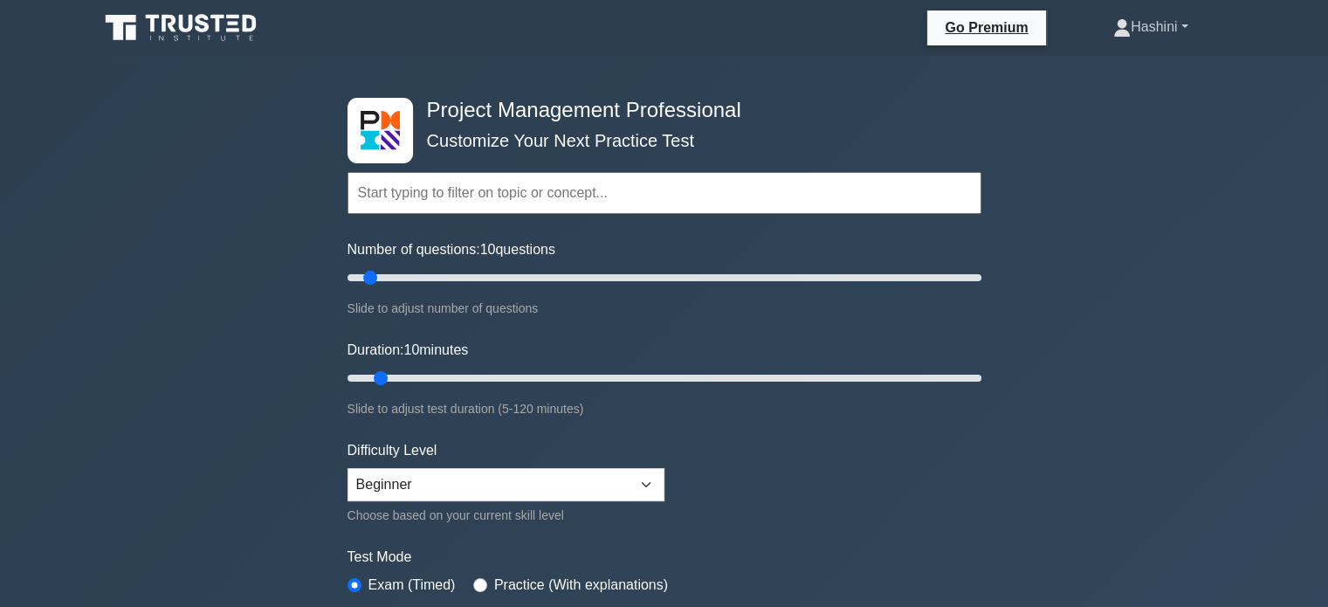
click at [1165, 27] on link "Hashini" at bounding box center [1150, 27] width 158 height 35
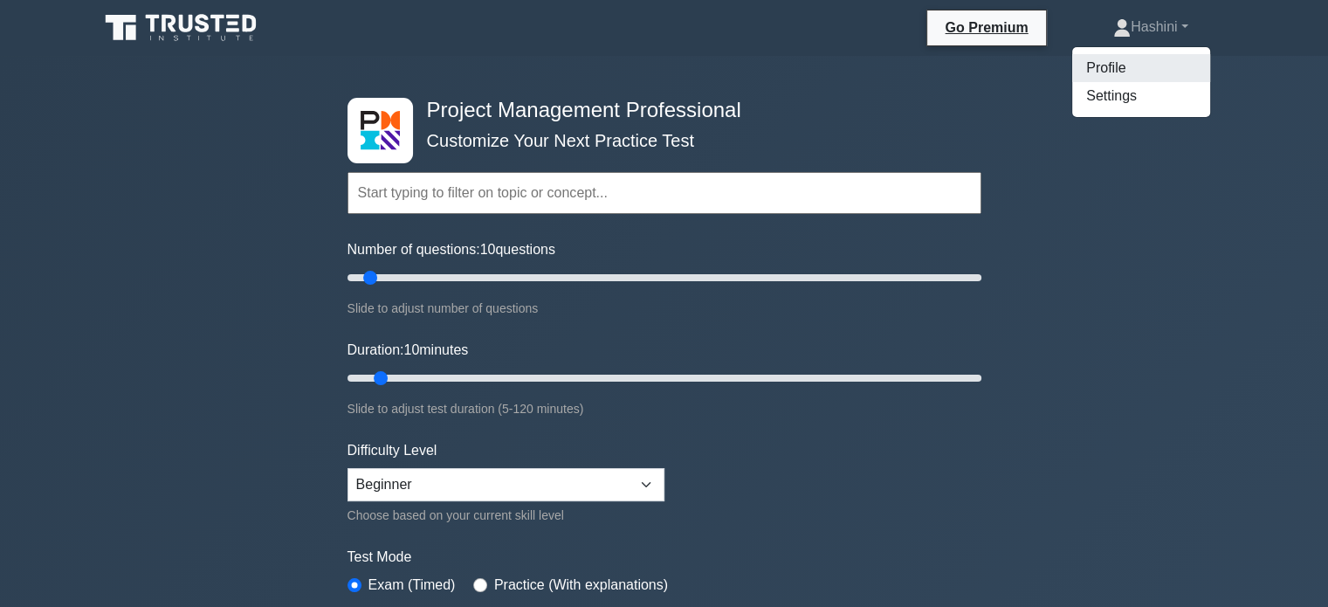
click at [1168, 72] on link "Profile" at bounding box center [1141, 68] width 138 height 28
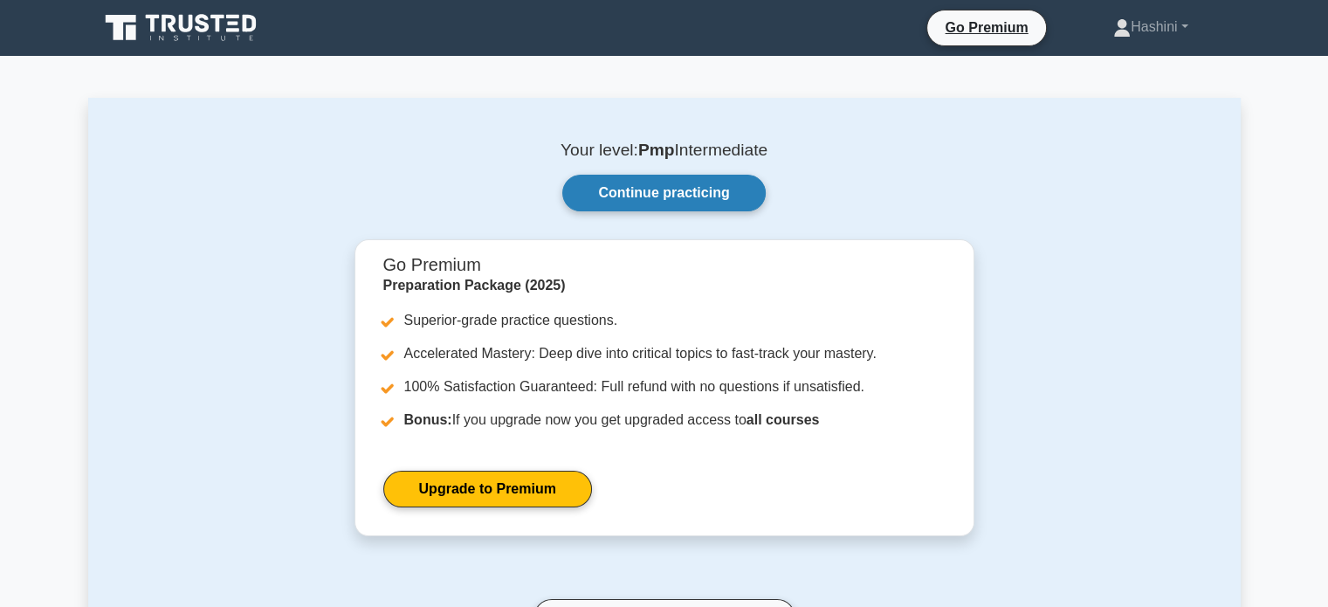
click at [697, 191] on link "Continue practicing" at bounding box center [663, 193] width 203 height 37
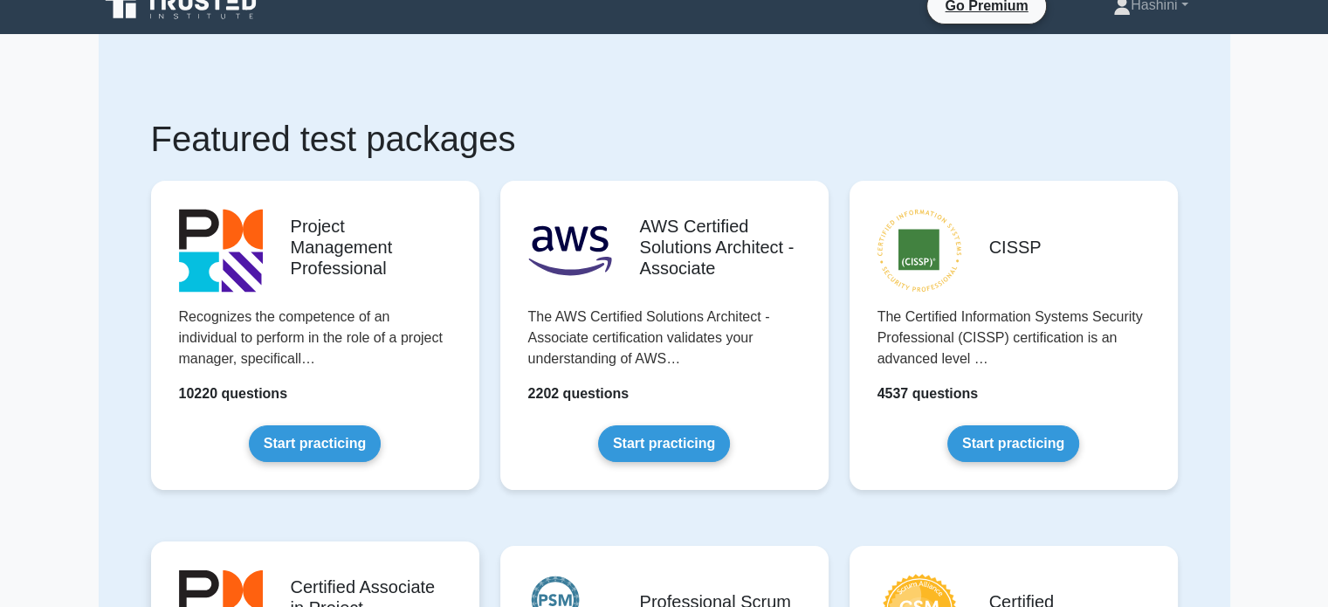
scroll to position [13, 0]
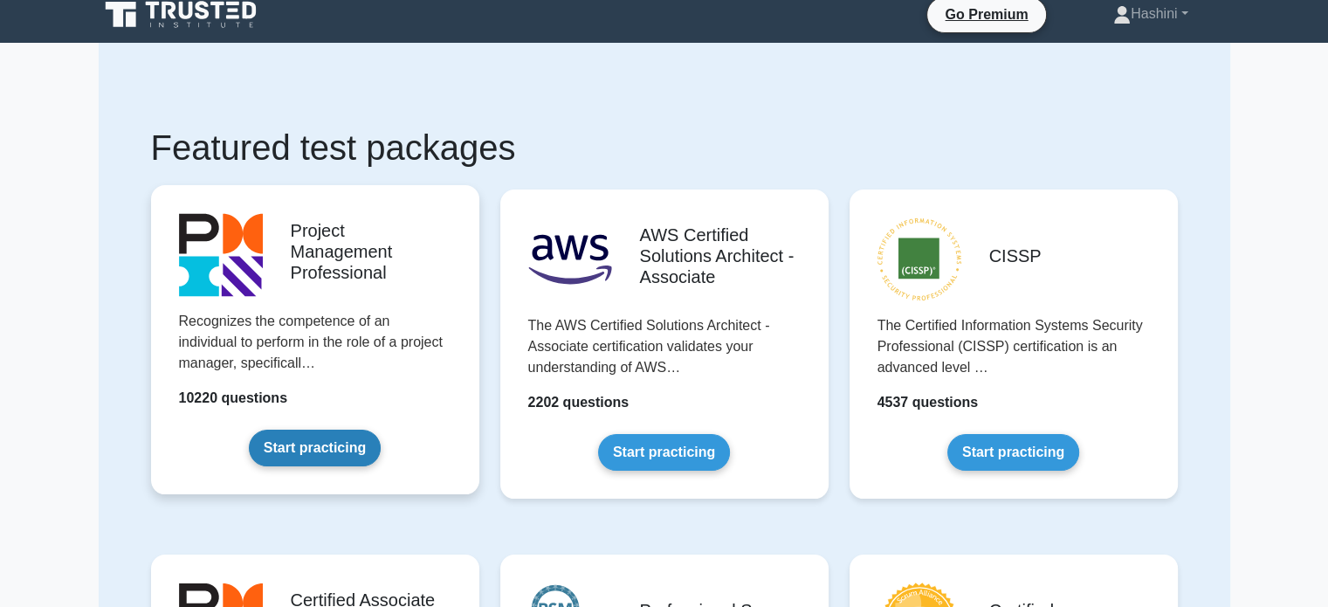
click at [327, 453] on link "Start practicing" at bounding box center [315, 448] width 132 height 37
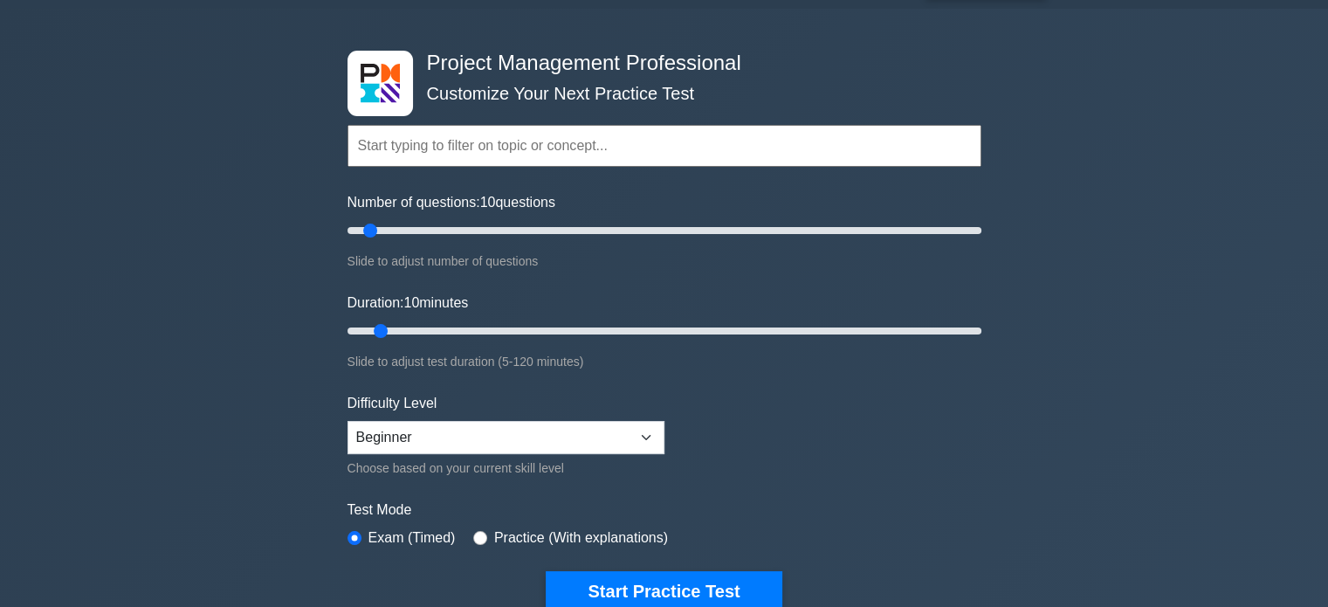
scroll to position [142, 0]
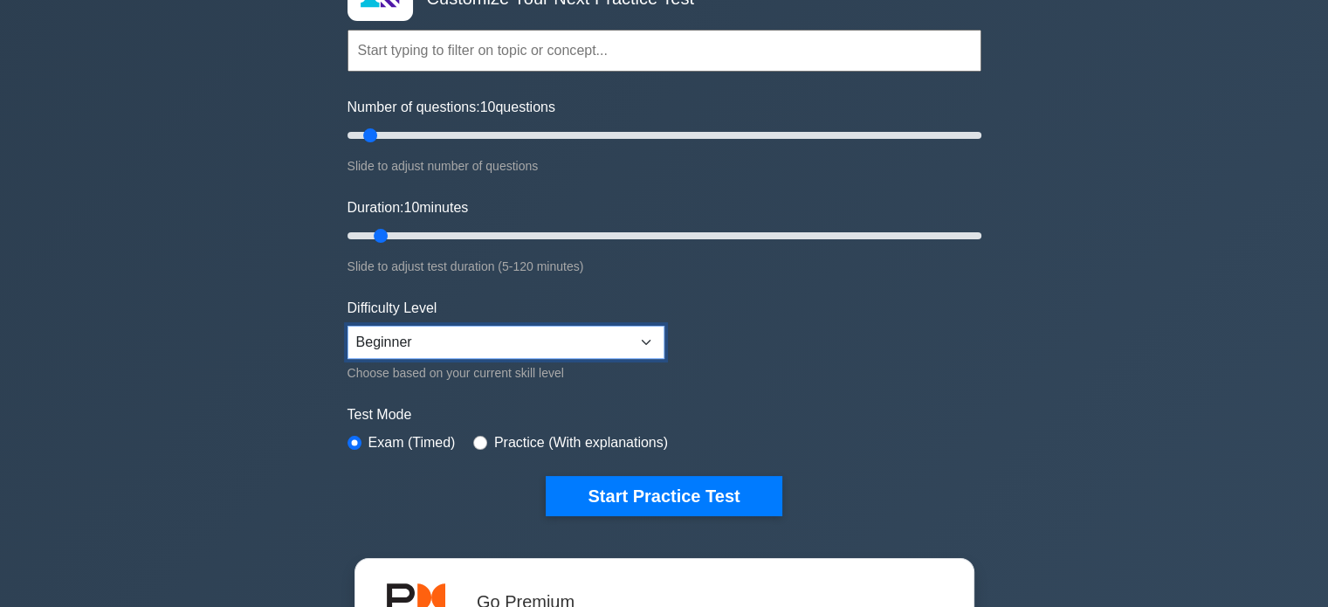
click at [440, 351] on select "Beginner Intermediate Expert" at bounding box center [506, 342] width 317 height 33
select select "expert"
click at [348, 326] on select "Beginner Intermediate Expert" at bounding box center [506, 342] width 317 height 33
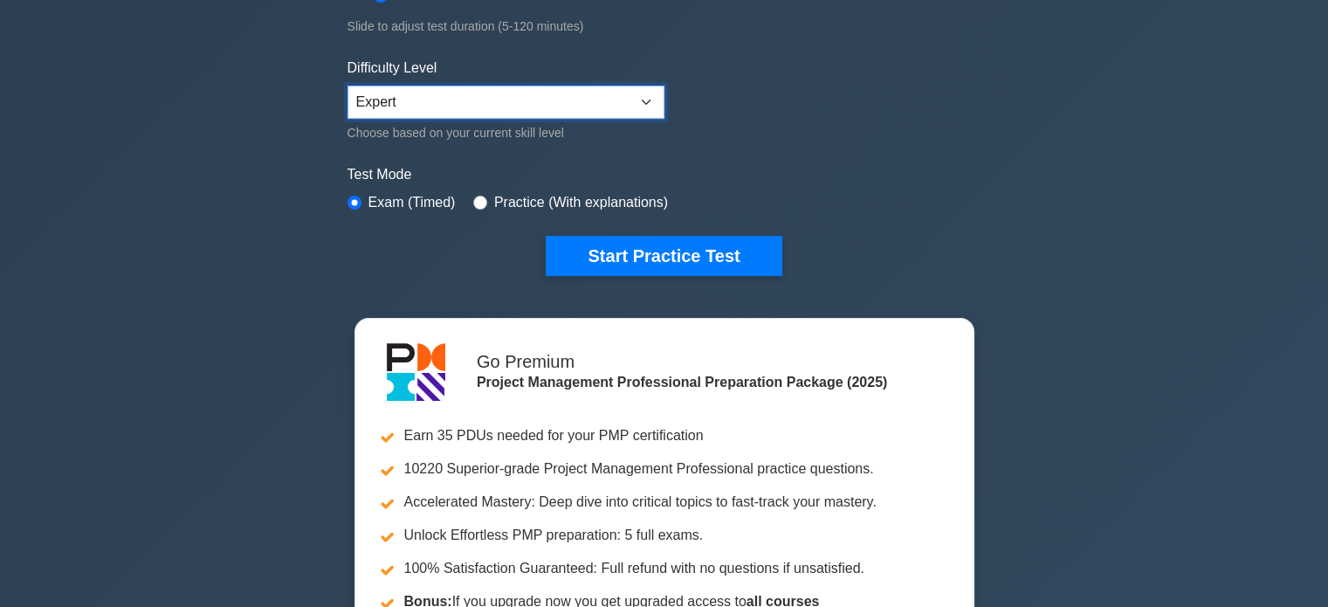
scroll to position [384, 0]
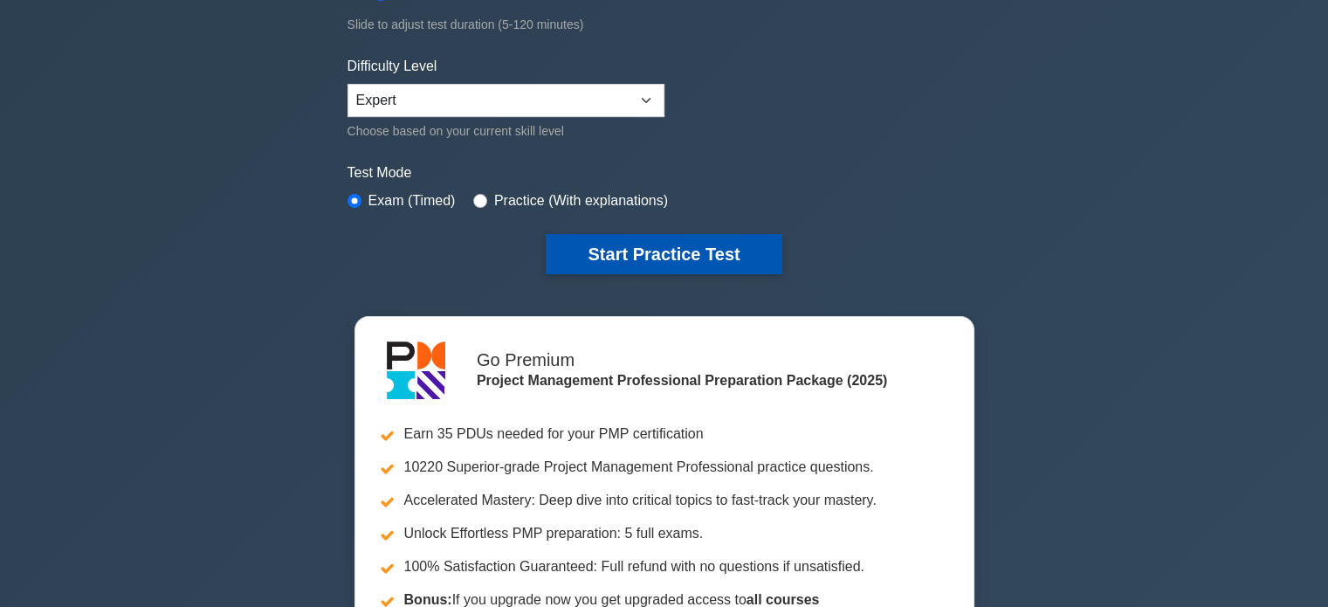
click at [561, 266] on button "Start Practice Test" at bounding box center [664, 254] width 236 height 40
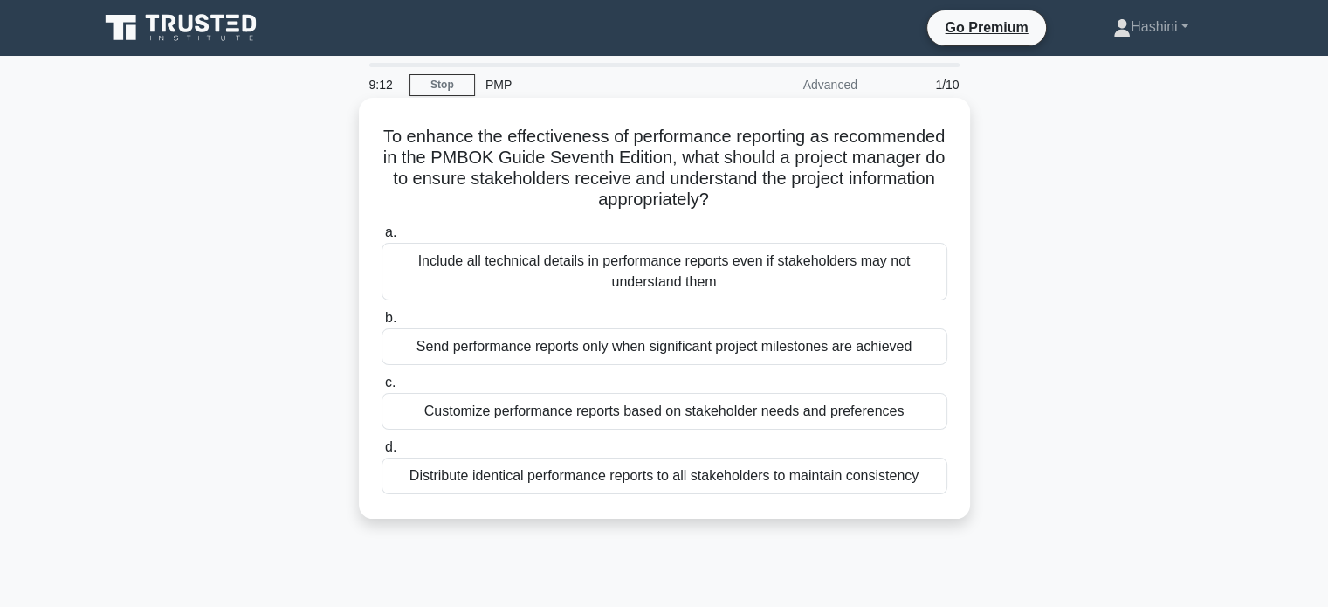
click at [590, 485] on div "Distribute identical performance reports to all stakeholders to maintain consis…" at bounding box center [665, 476] width 566 height 37
click at [382, 453] on input "d. Distribute identical performance reports to all stakeholders to maintain con…" at bounding box center [382, 447] width 0 height 11
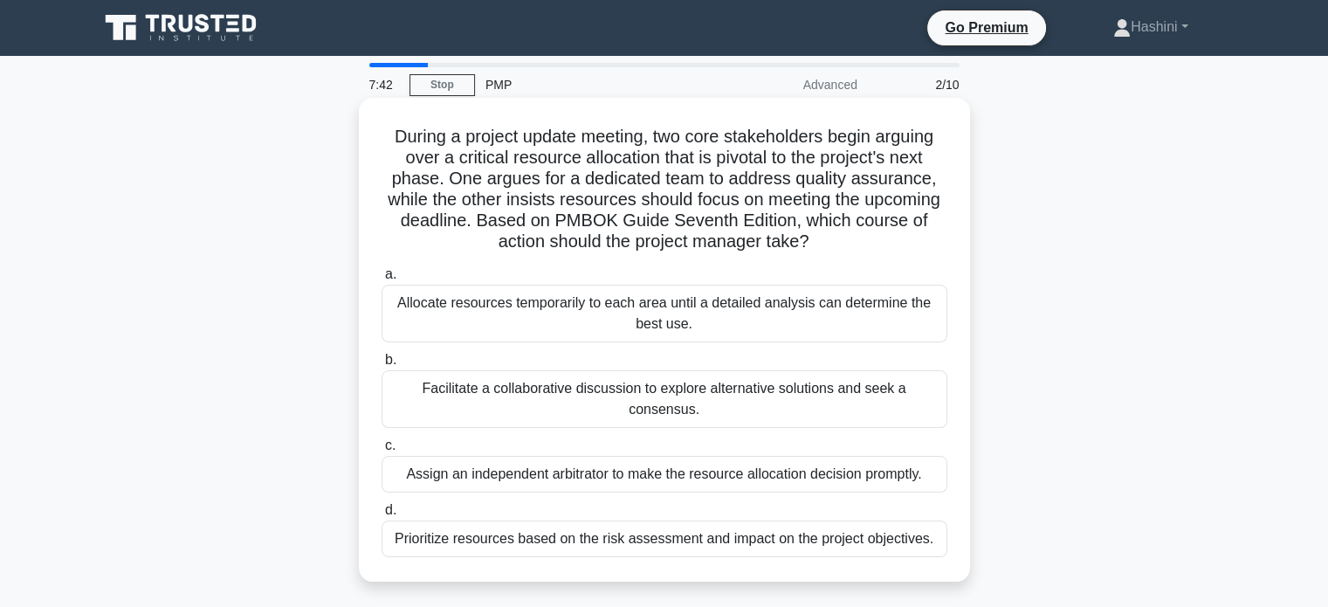
click at [617, 401] on div "Facilitate a collaborative discussion to explore alternative solutions and seek…" at bounding box center [665, 399] width 566 height 58
click at [382, 366] on input "b. Facilitate a collaborative discussion to explore alternative solutions and s…" at bounding box center [382, 360] width 0 height 11
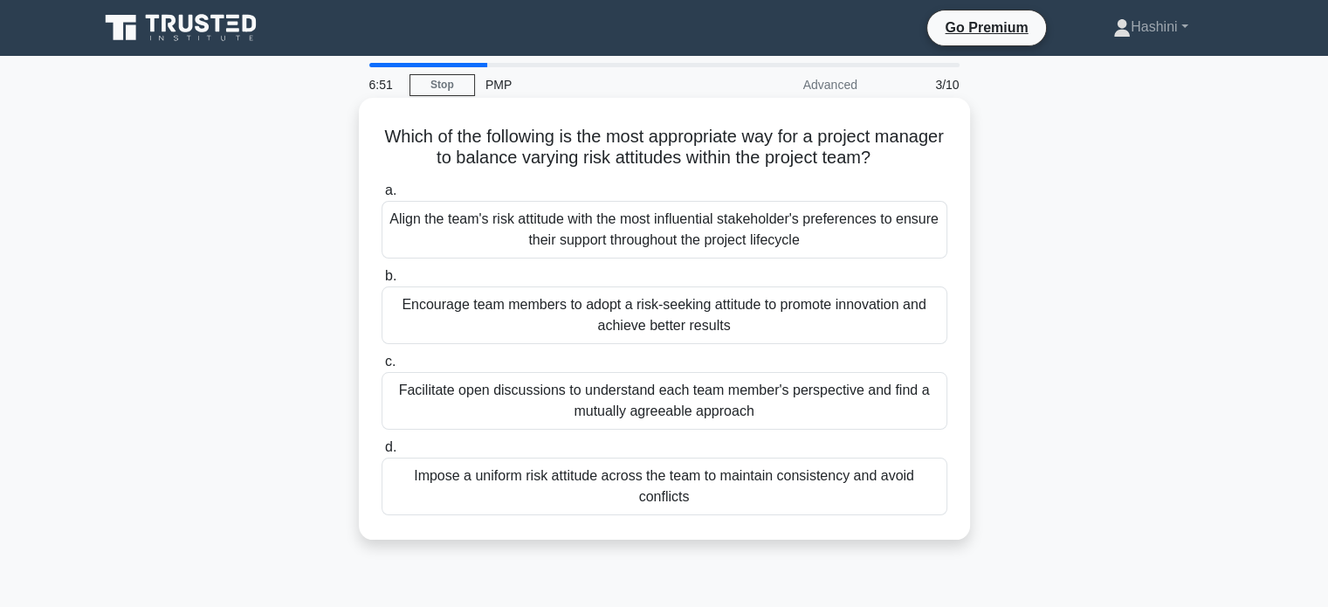
click at [734, 403] on div "Facilitate open discussions to understand each team member's perspective and fi…" at bounding box center [665, 401] width 566 height 58
click at [382, 368] on input "c. Facilitate open discussions to understand each team member's perspective and…" at bounding box center [382, 361] width 0 height 11
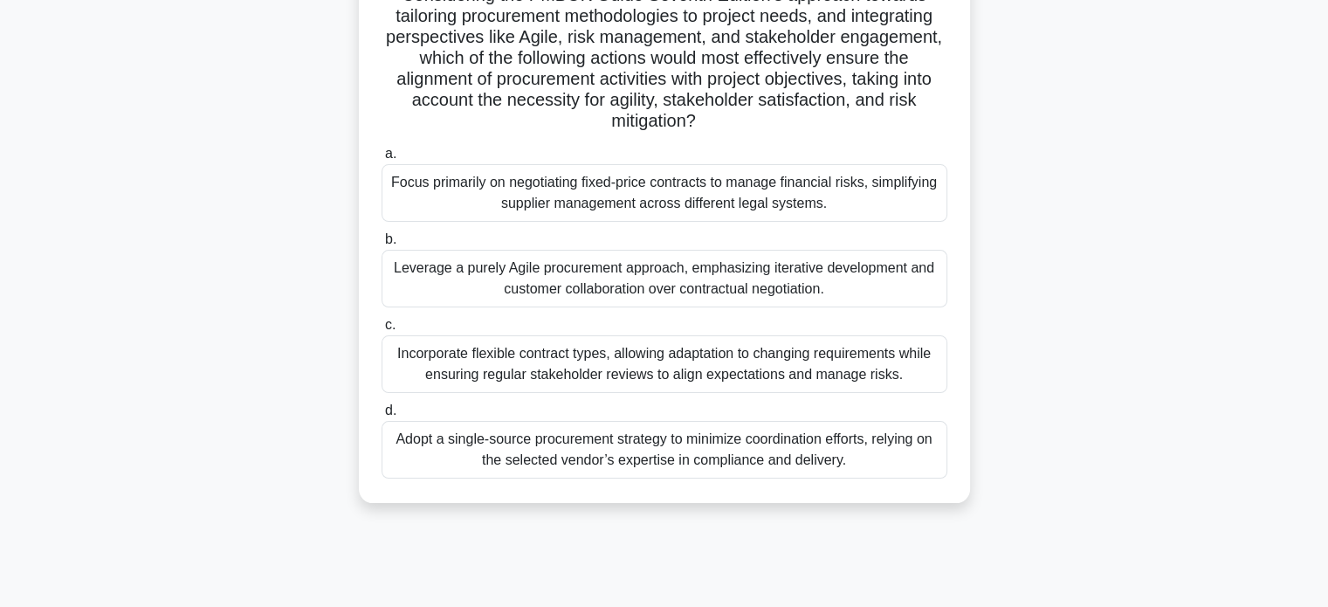
scroll to position [310, 0]
click at [597, 294] on div "Leverage a purely Agile procurement approach, emphasizing iterative development…" at bounding box center [665, 278] width 566 height 58
click at [382, 245] on input "b. Leverage a purely Agile procurement approach, emphasizing iterative developm…" at bounding box center [382, 238] width 0 height 11
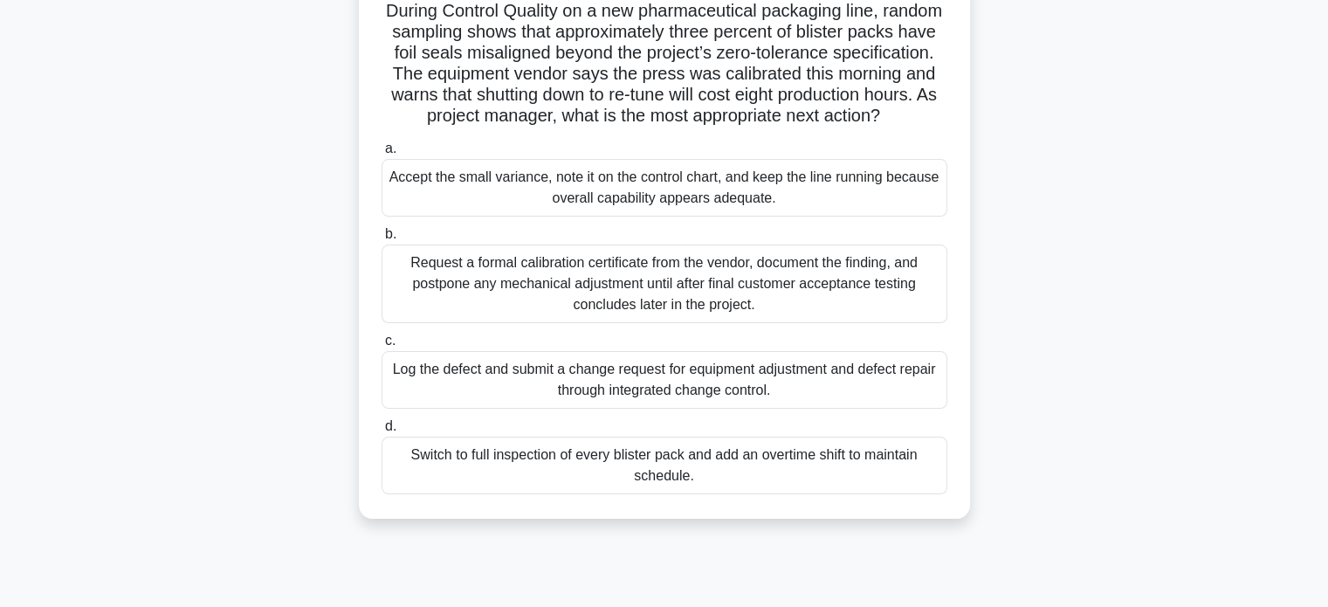
scroll to position [129, 0]
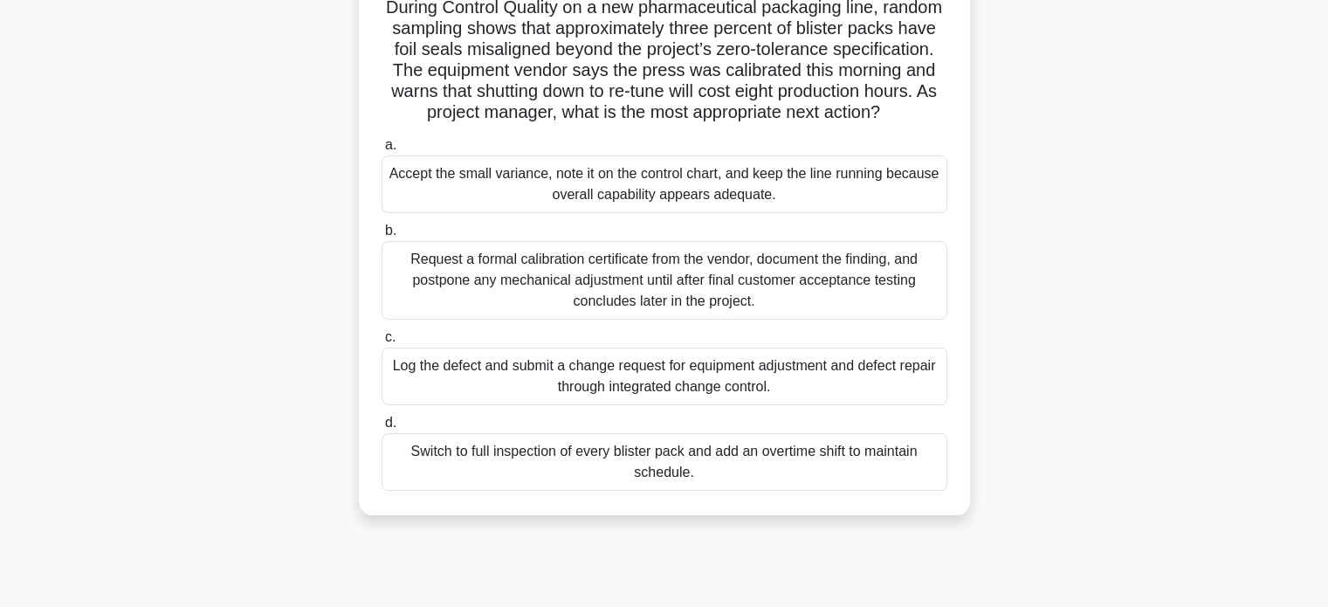
click at [699, 401] on div "Log the defect and submit a change request for equipment adjustment and defect …" at bounding box center [665, 377] width 566 height 58
click at [382, 343] on input "c. Log the defect and submit a change request for equipment adjustment and defe…" at bounding box center [382, 337] width 0 height 11
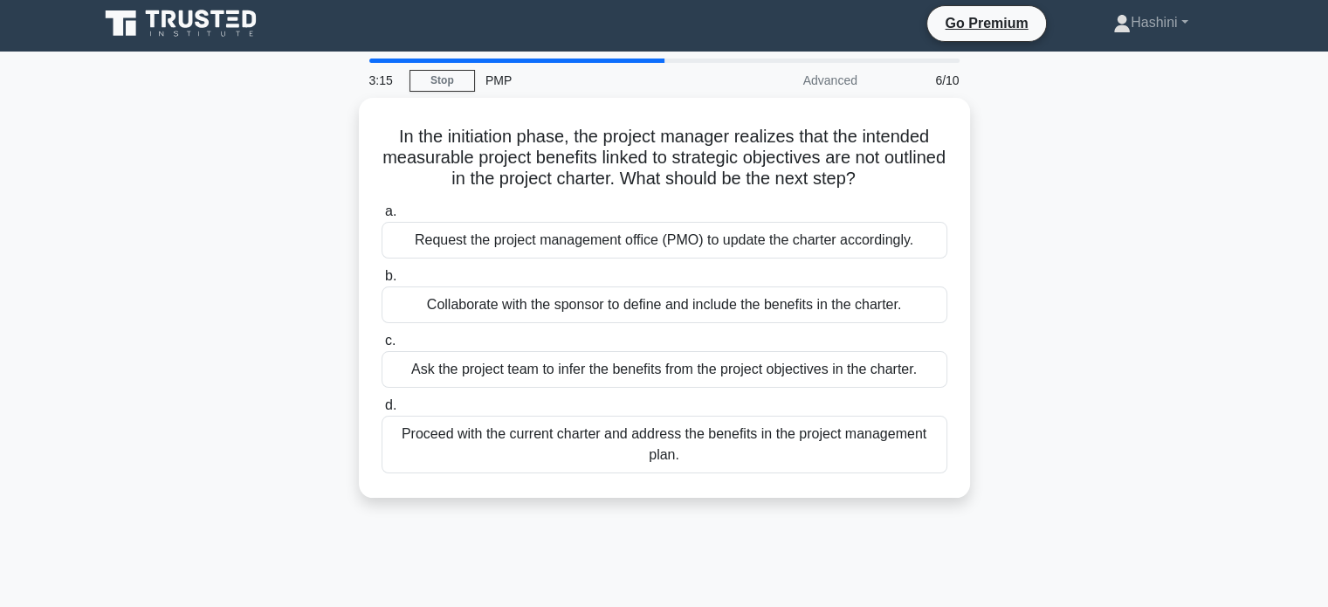
scroll to position [3, 0]
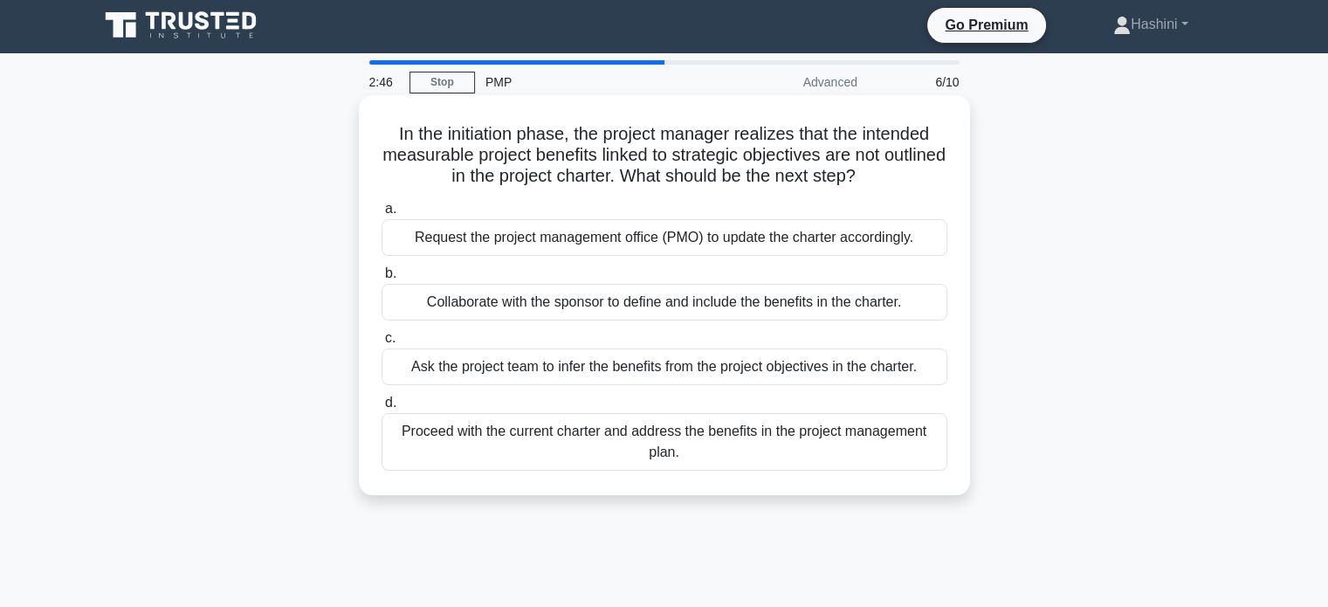
click at [575, 299] on div "Collaborate with the sponsor to define and include the benefits in the charter." at bounding box center [665, 302] width 566 height 37
click at [382, 279] on input "b. Collaborate with the sponsor to define and include the benefits in the chart…" at bounding box center [382, 273] width 0 height 11
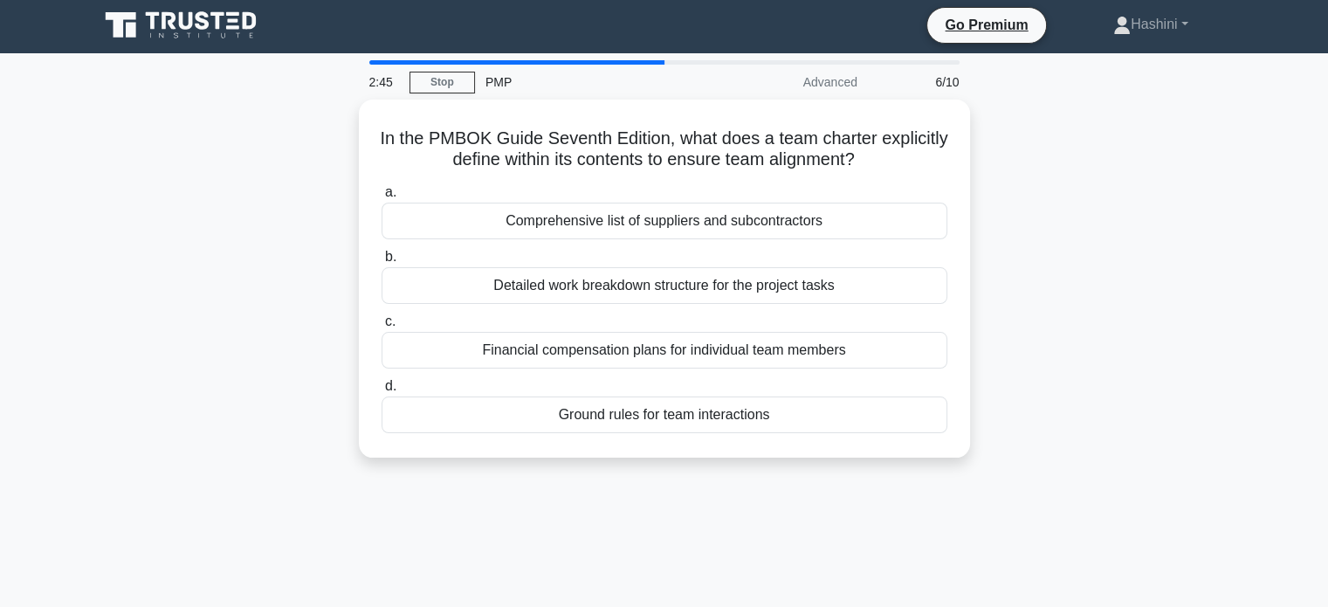
scroll to position [0, 0]
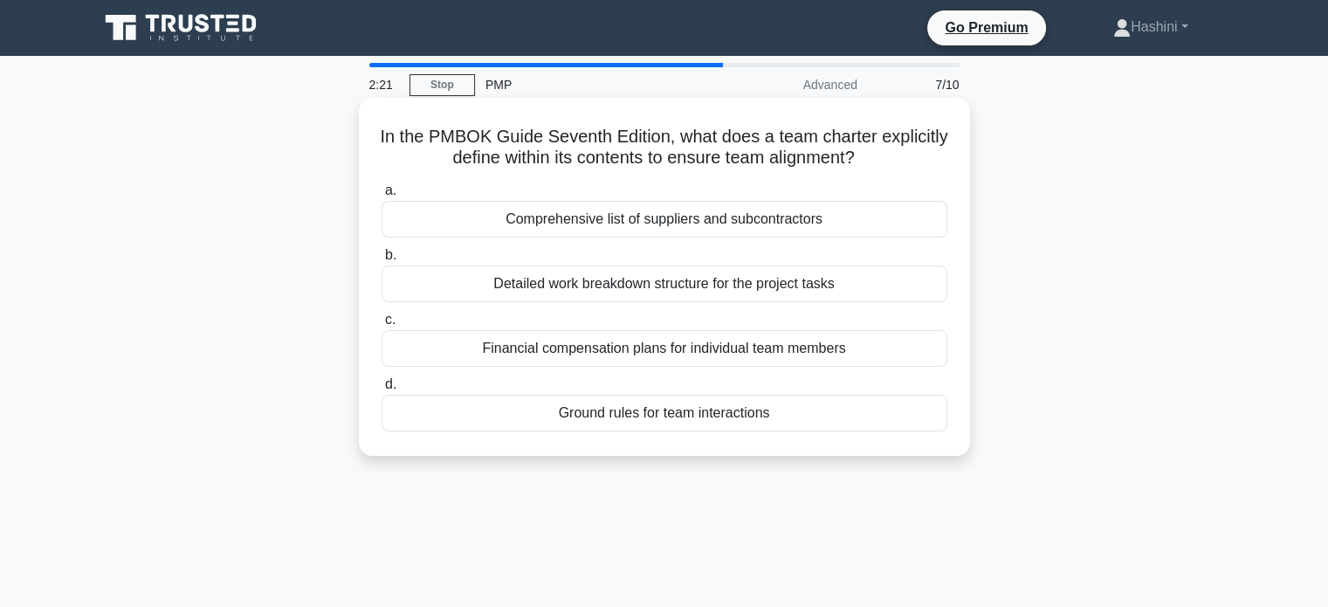
click at [578, 285] on div "Detailed work breakdown structure for the project tasks" at bounding box center [665, 283] width 566 height 37
click at [382, 261] on input "b. Detailed work breakdown structure for the project tasks" at bounding box center [382, 255] width 0 height 11
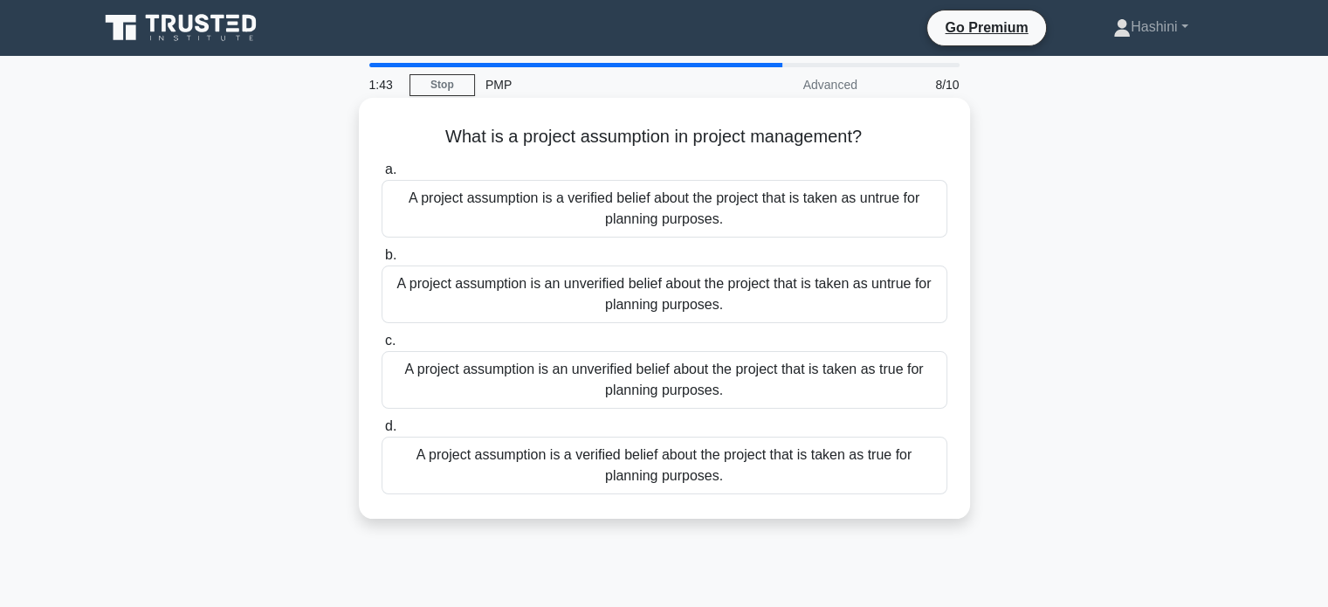
click at [573, 471] on div "A project assumption is a verified belief about the project that is taken as tr…" at bounding box center [665, 466] width 566 height 58
click at [382, 432] on input "d. A project assumption is a verified belief about the project that is taken as…" at bounding box center [382, 426] width 0 height 11
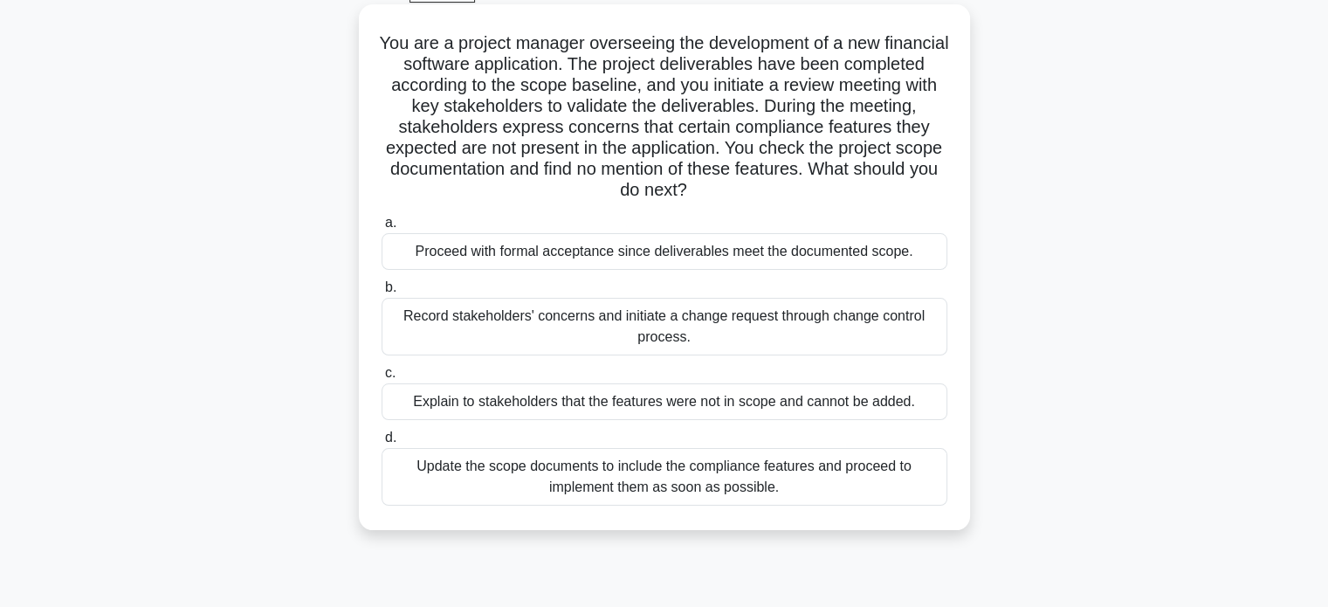
scroll to position [99, 0]
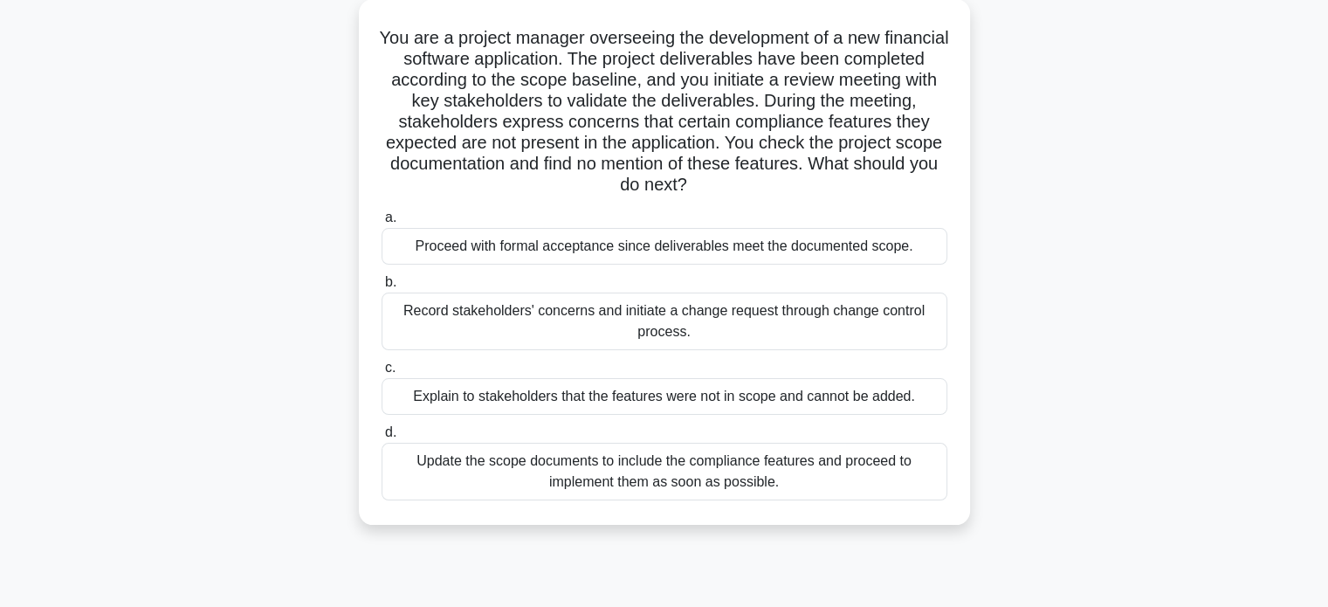
click at [712, 320] on div "Record stakeholders' concerns and initiate a change request through change cont…" at bounding box center [665, 322] width 566 height 58
click at [382, 288] on input "b. Record stakeholders' concerns and initiate a change request through change c…" at bounding box center [382, 282] width 0 height 11
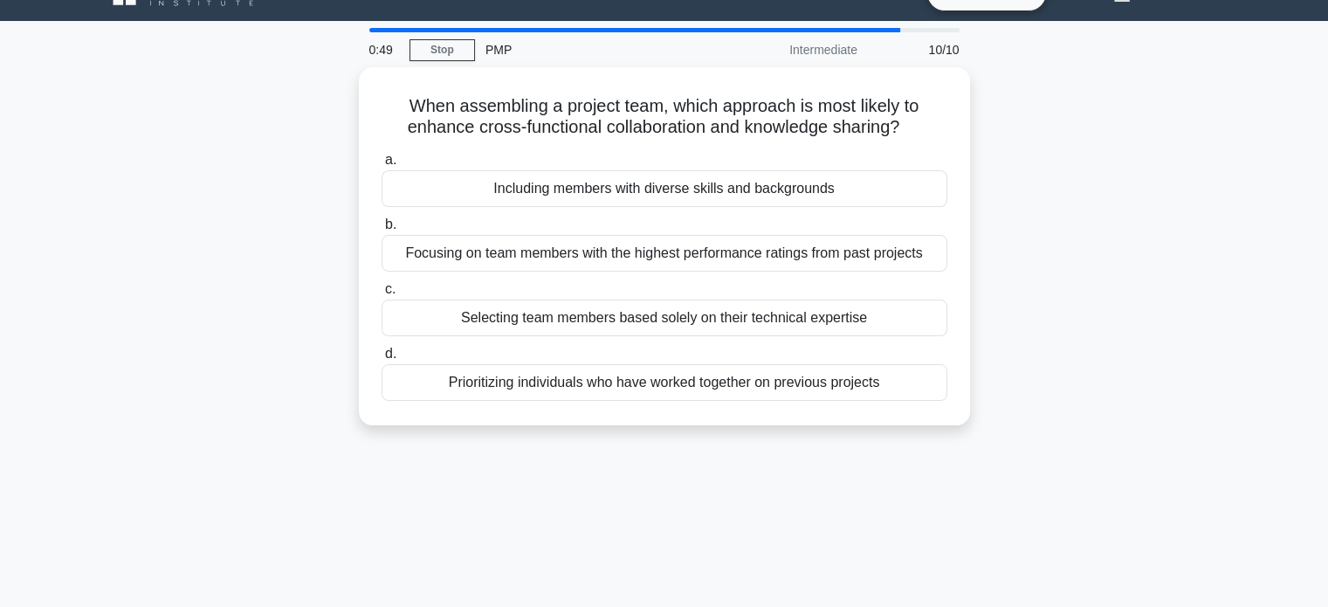
scroll to position [0, 0]
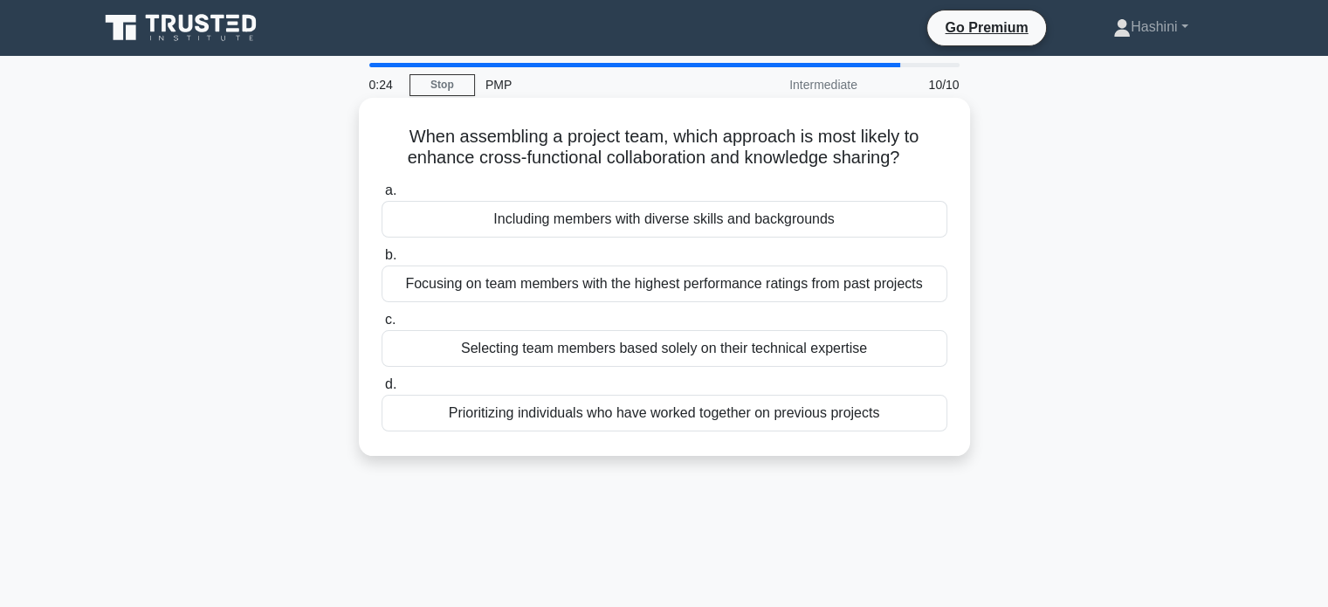
click at [678, 227] on div "Including members with diverse skills and backgrounds" at bounding box center [665, 219] width 566 height 37
click at [382, 196] on input "a. Including members with diverse skills and backgrounds" at bounding box center [382, 190] width 0 height 11
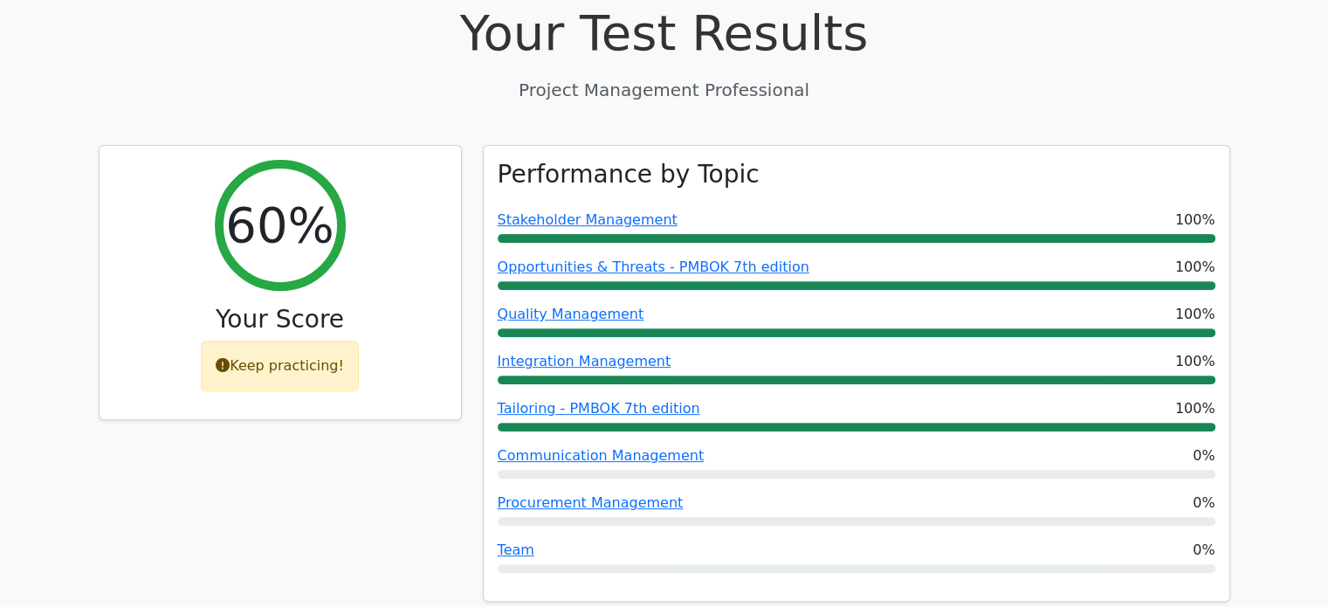
scroll to position [589, 0]
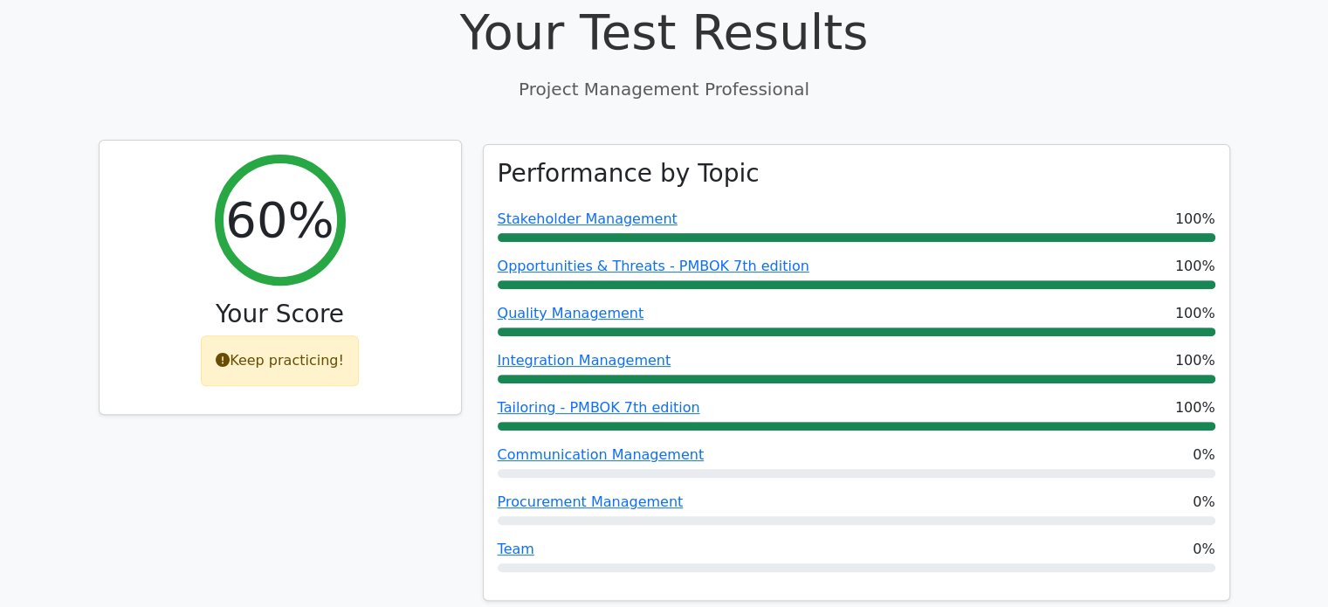
click at [331, 335] on div "Keep practicing!" at bounding box center [280, 360] width 158 height 51
click at [270, 155] on div "60%" at bounding box center [280, 220] width 131 height 131
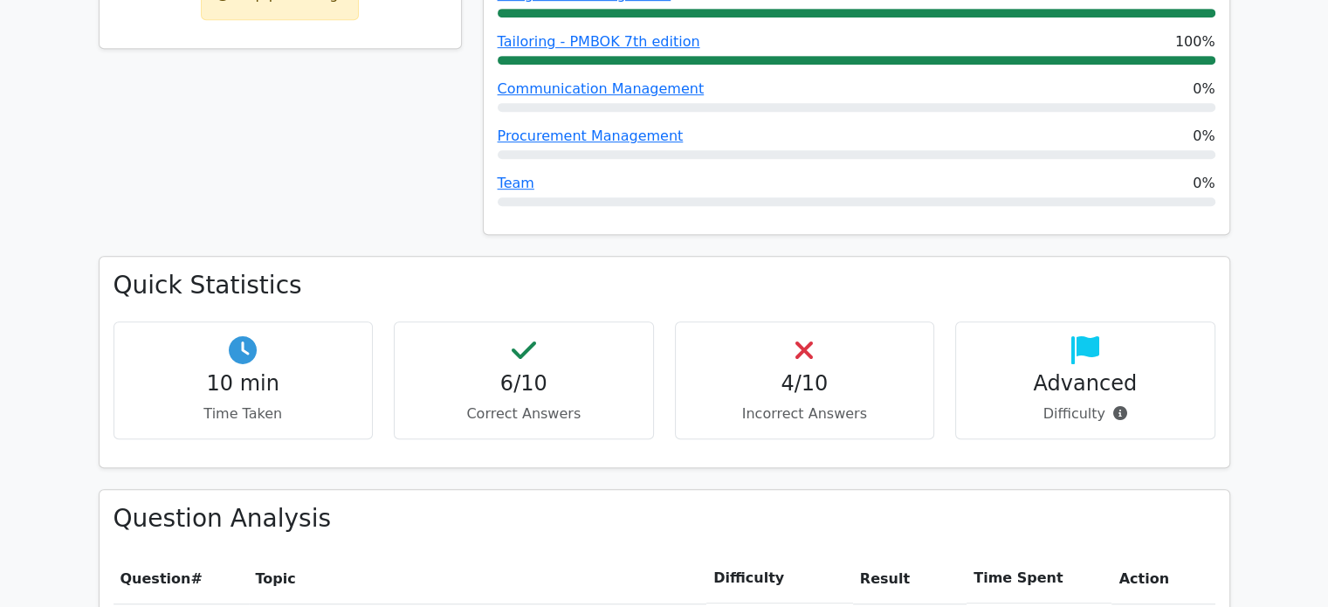
scroll to position [956, 0]
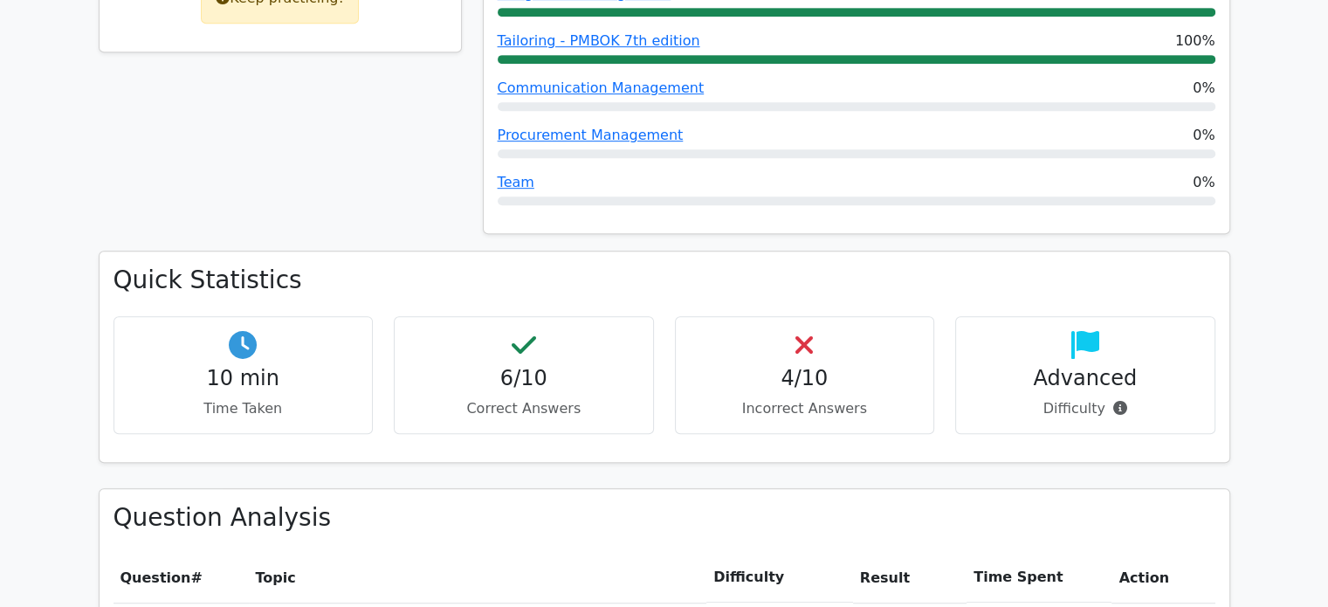
click at [263, 316] on div "10 min Time Taken" at bounding box center [244, 375] width 260 height 118
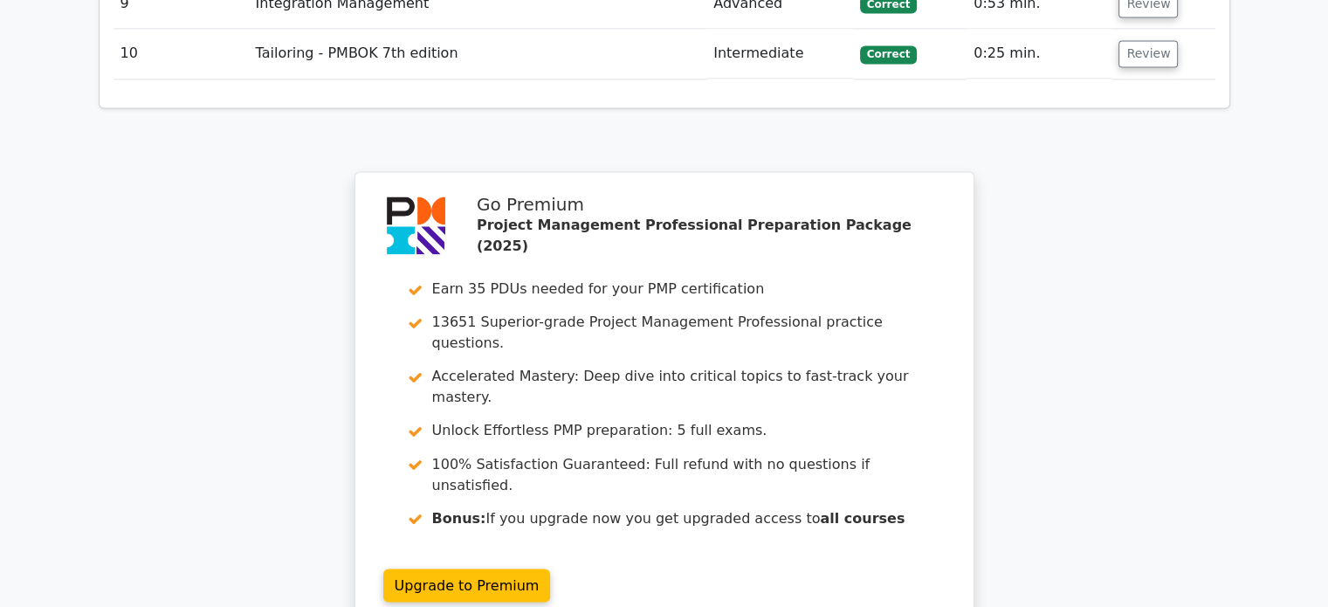
scroll to position [2860, 0]
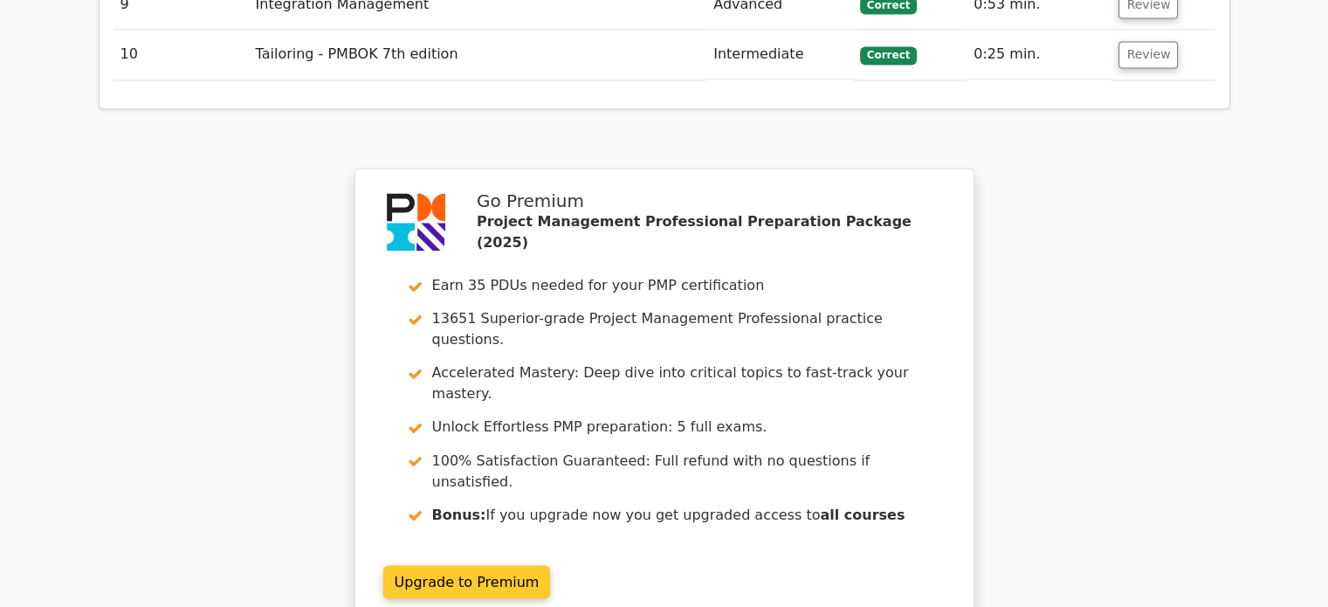
click at [483, 565] on link "Upgrade to Premium" at bounding box center [467, 581] width 168 height 33
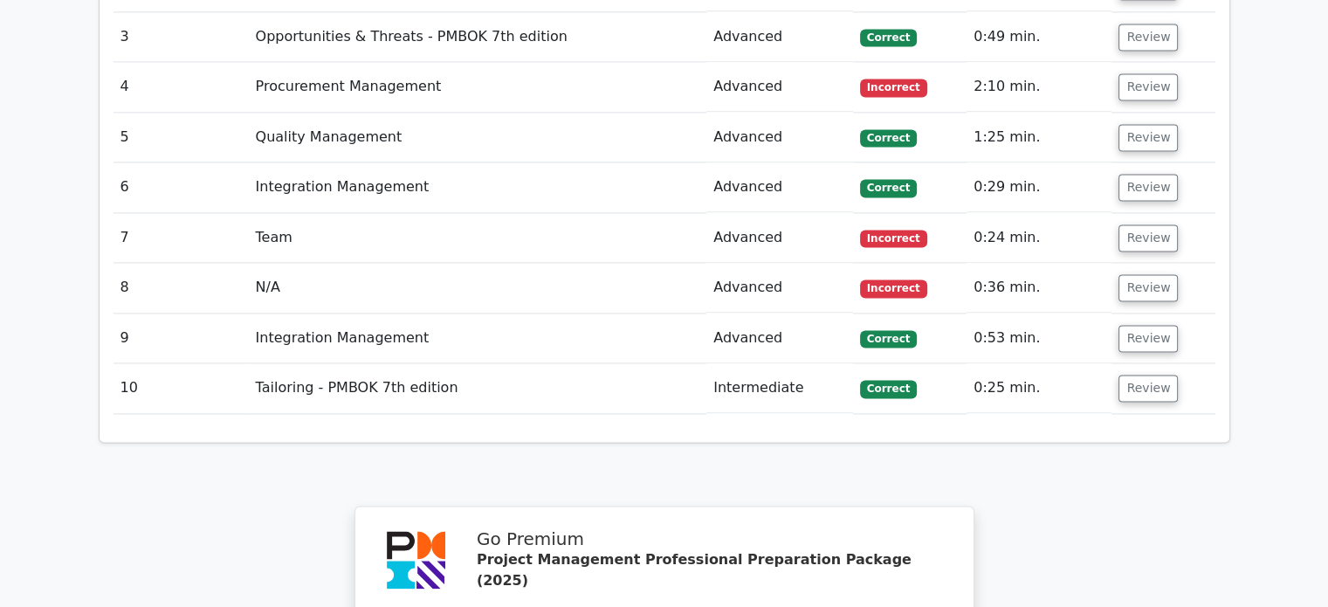
scroll to position [2110, 0]
